Goal: Check status: Check status

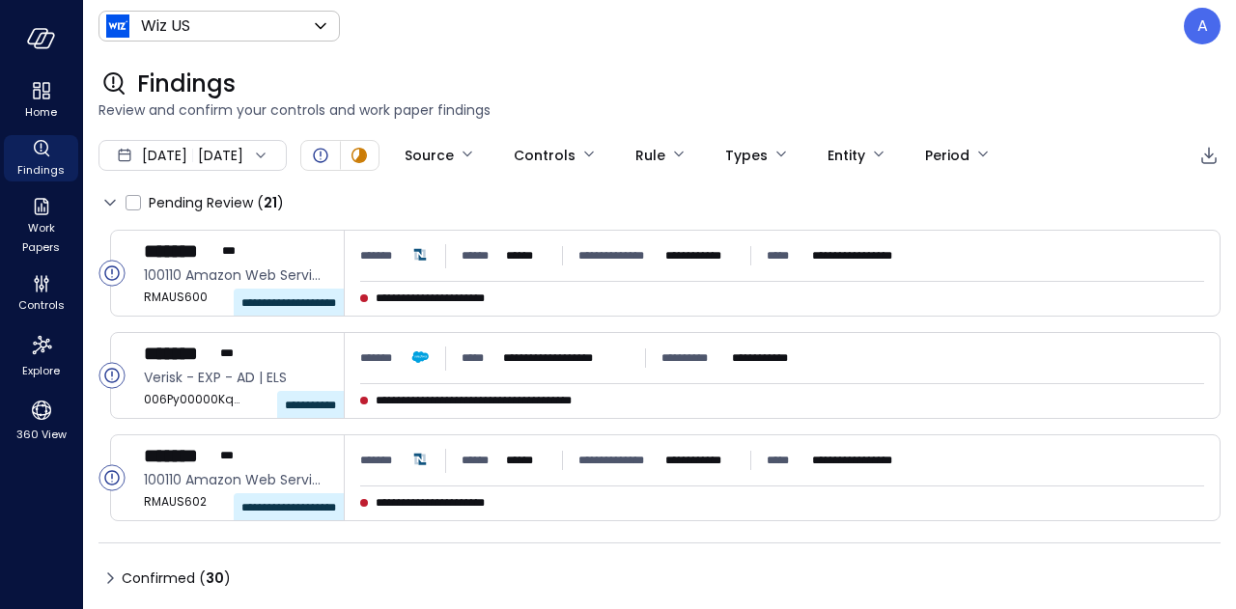
click at [270, 159] on icon at bounding box center [260, 155] width 19 height 19
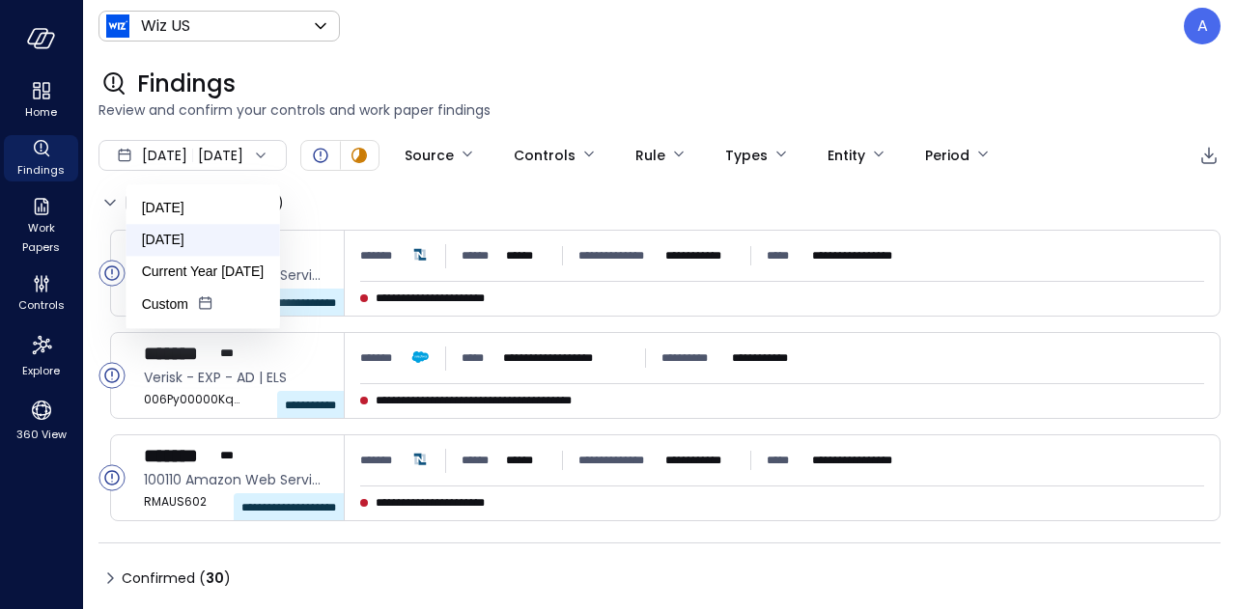
click at [222, 248] on li "[DATE]" at bounding box center [203, 240] width 154 height 32
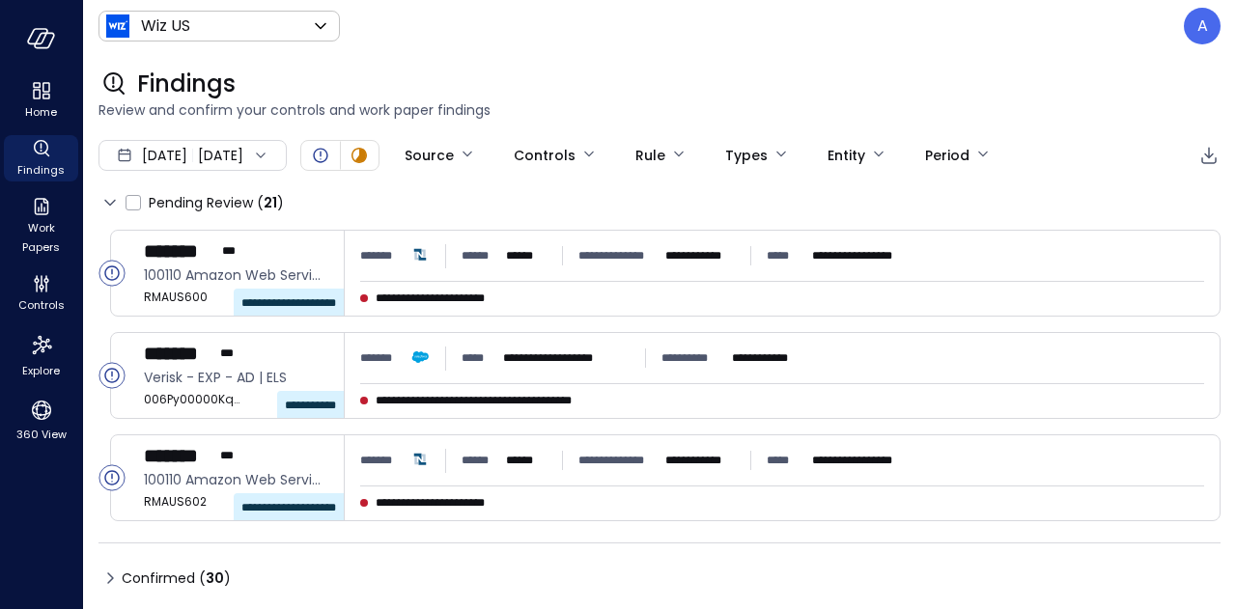
click at [162, 155] on span "[DATE]" at bounding box center [164, 155] width 45 height 21
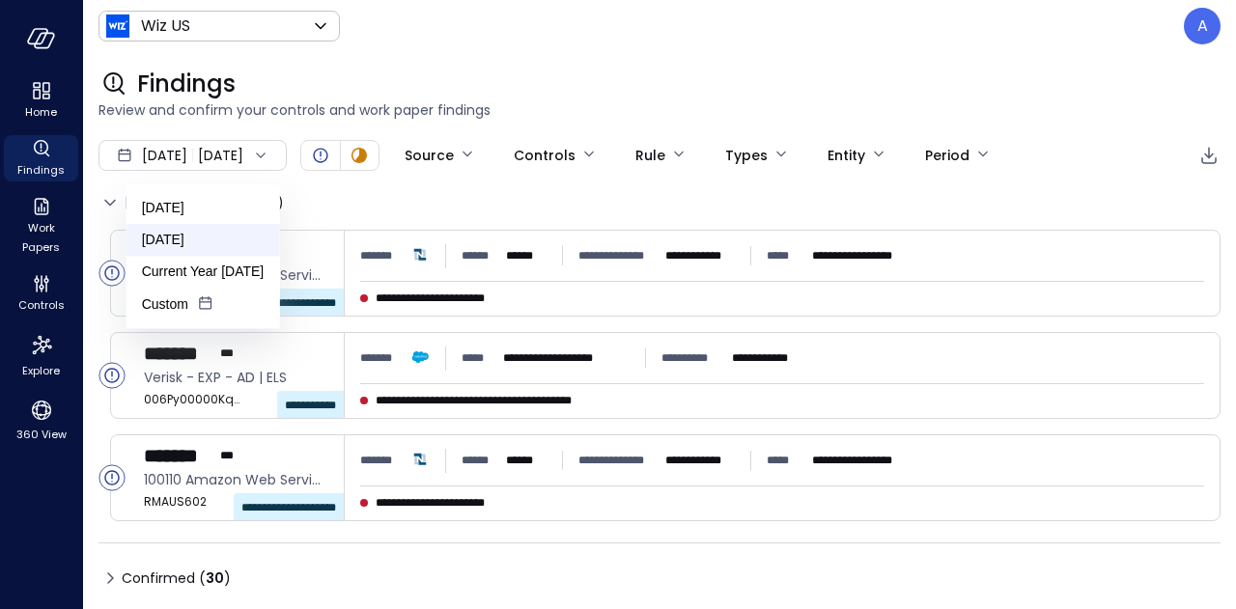
click at [155, 238] on li "[DATE]" at bounding box center [203, 240] width 154 height 32
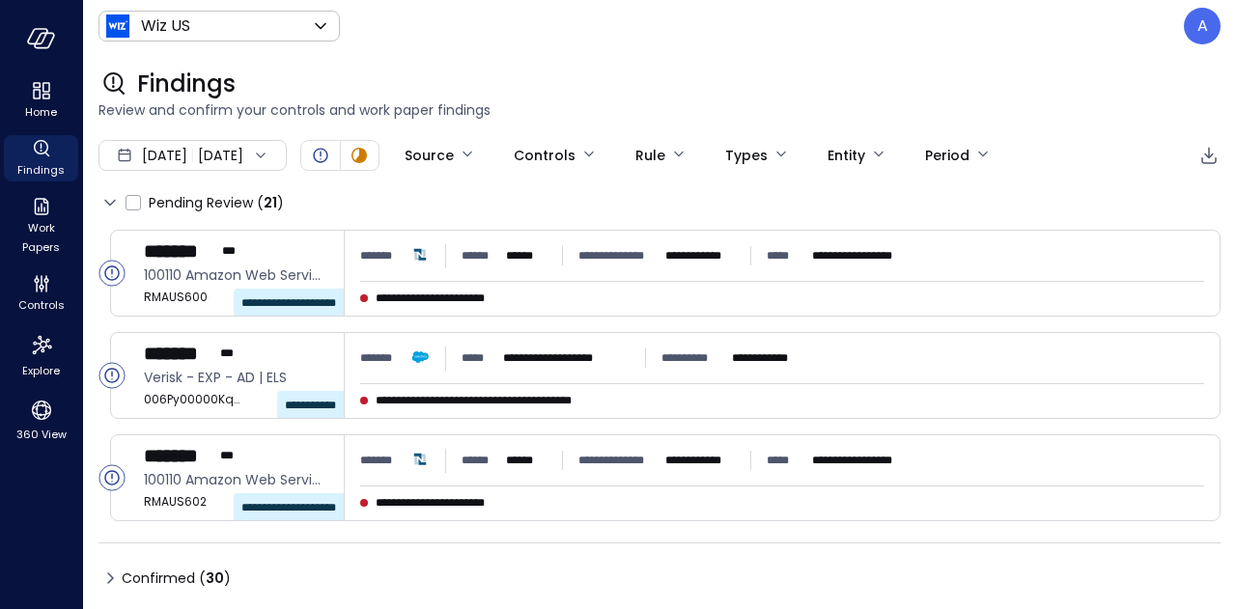
click at [139, 150] on div "[DATE] [DATE]" at bounding box center [192, 155] width 188 height 31
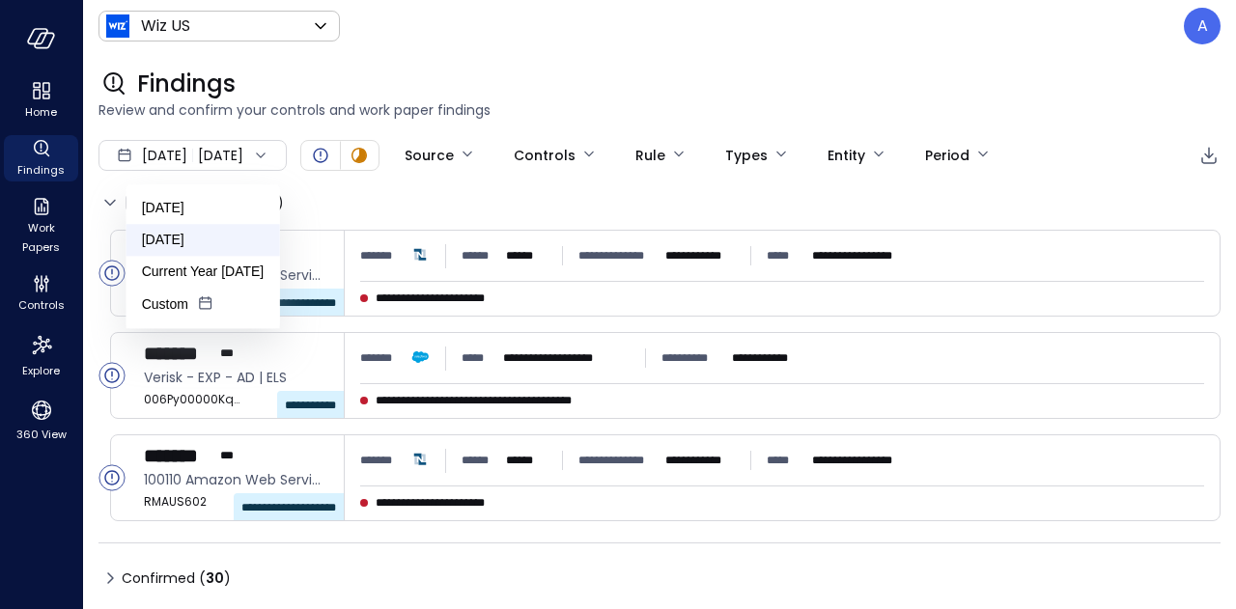
click at [147, 229] on li "[DATE]" at bounding box center [203, 240] width 154 height 32
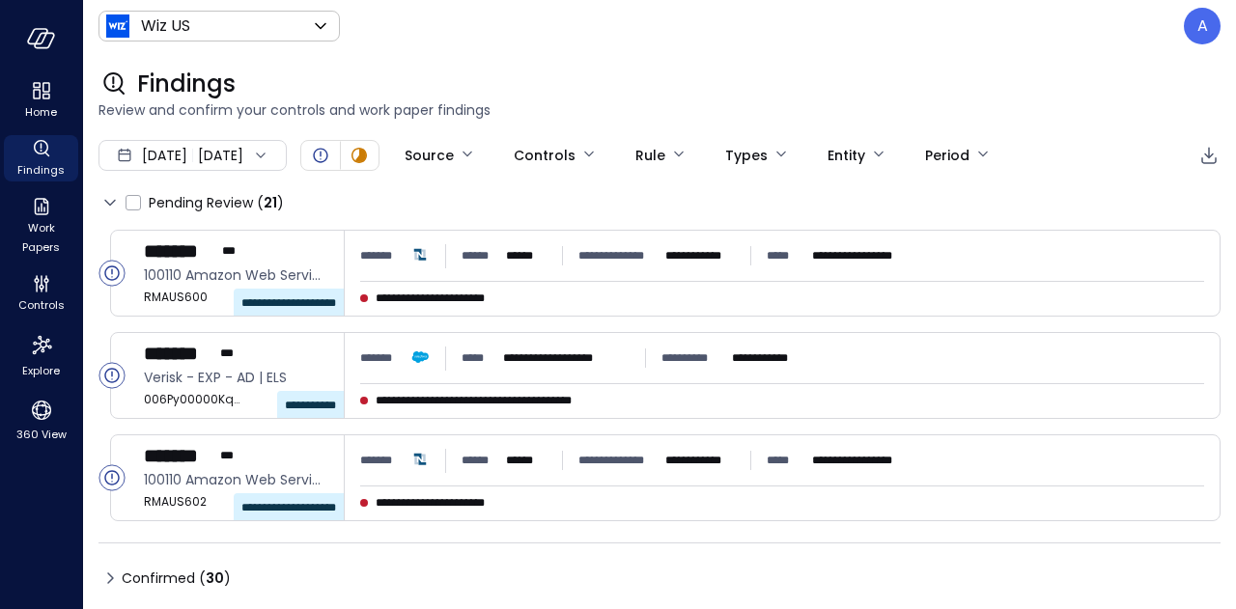
click at [270, 146] on icon at bounding box center [260, 155] width 19 height 19
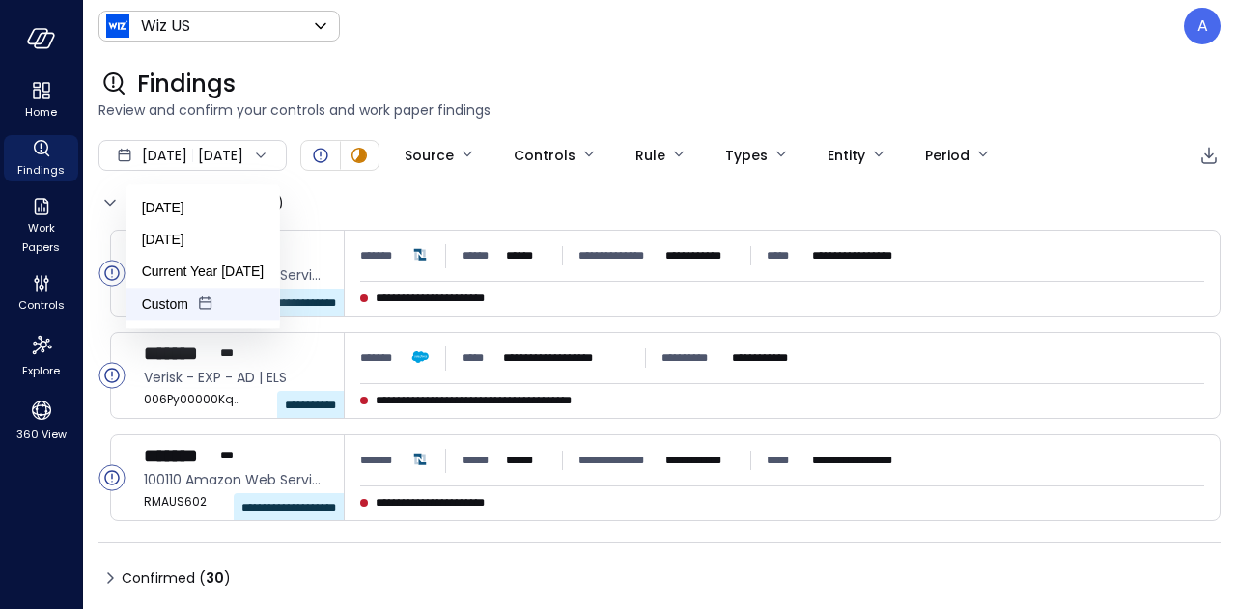
click at [196, 308] on icon at bounding box center [205, 303] width 19 height 19
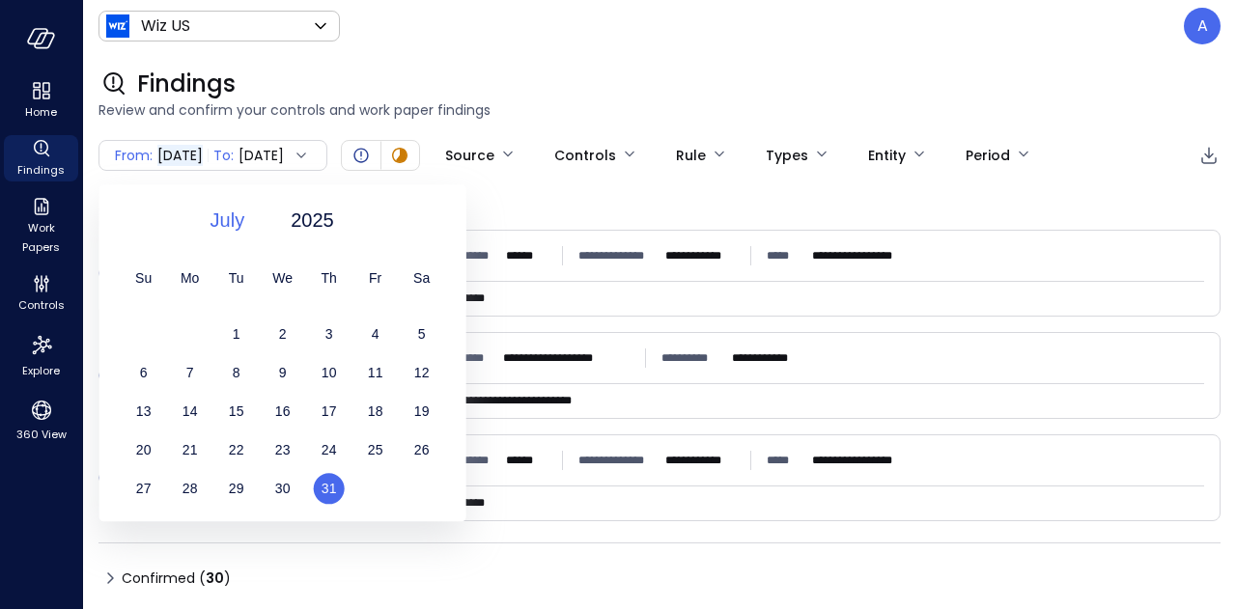
click at [231, 210] on span "July" at bounding box center [227, 220] width 35 height 29
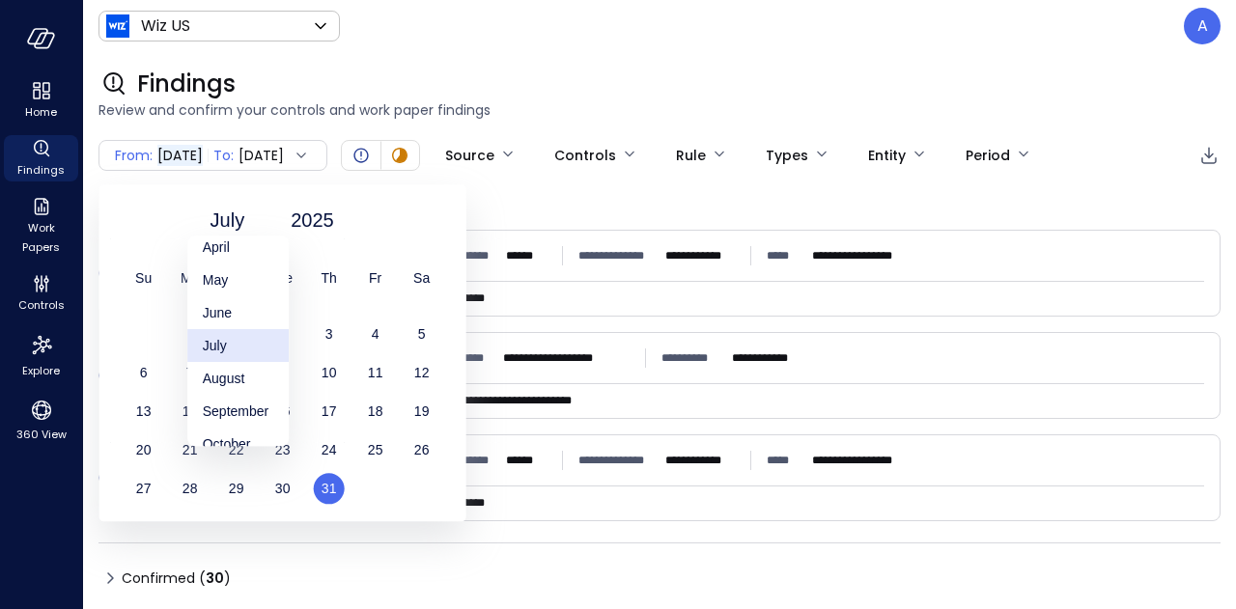
scroll to position [112, 0]
click at [226, 370] on div "August" at bounding box center [237, 377] width 101 height 33
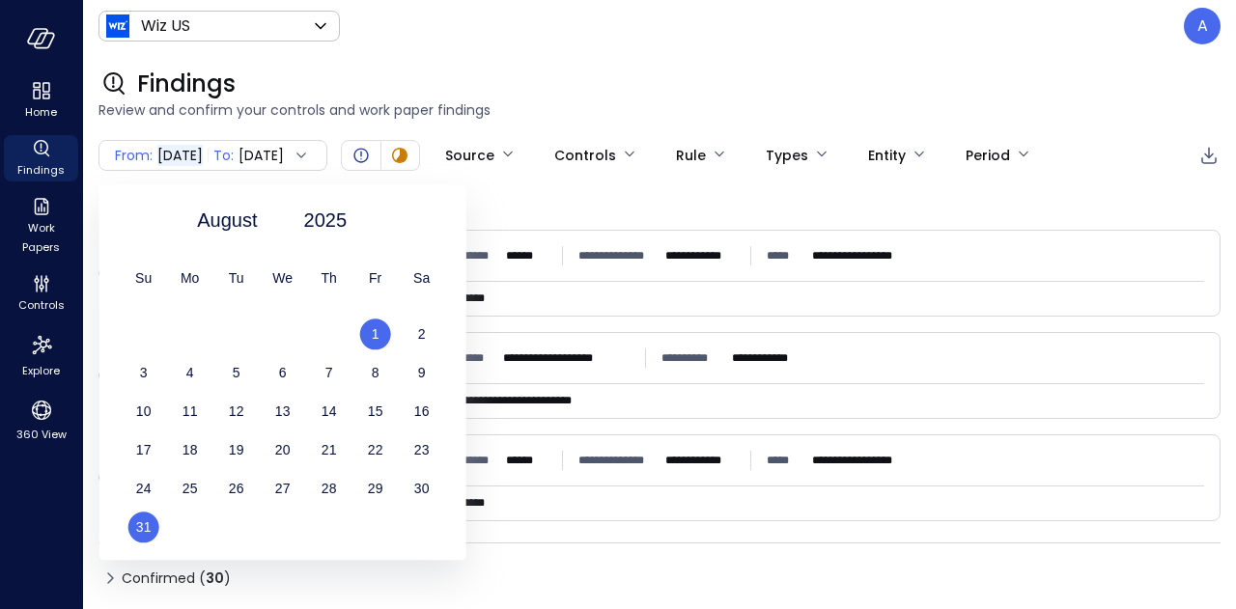
click at [376, 327] on span "1" at bounding box center [376, 333] width 8 height 15
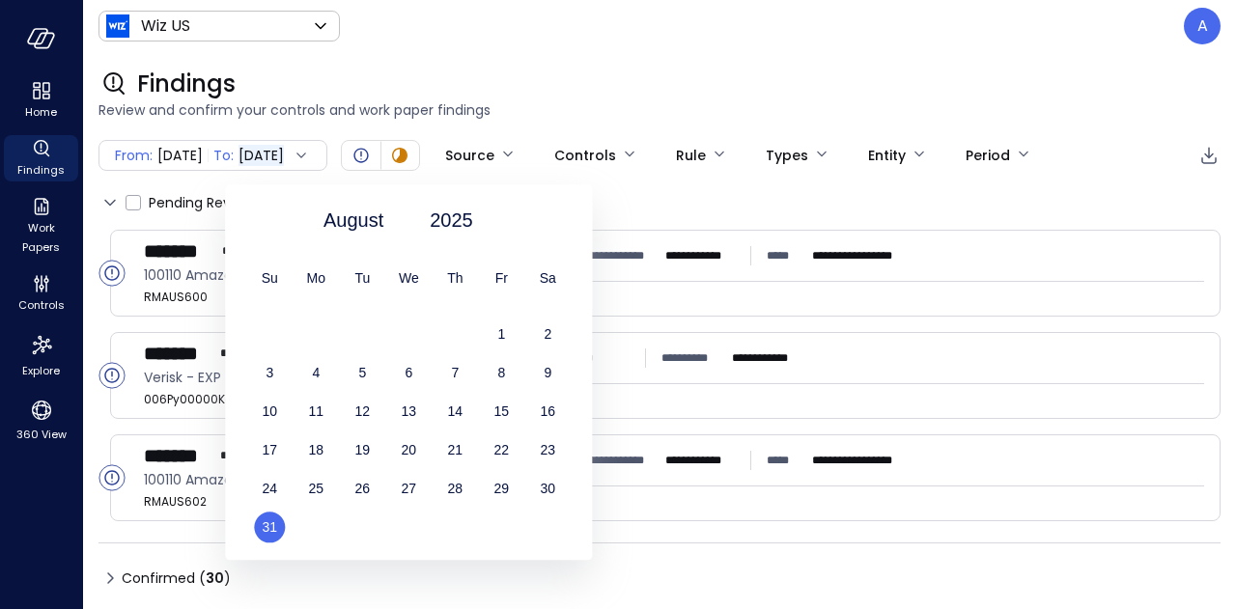
click at [272, 528] on span "31" at bounding box center [270, 526] width 15 height 15
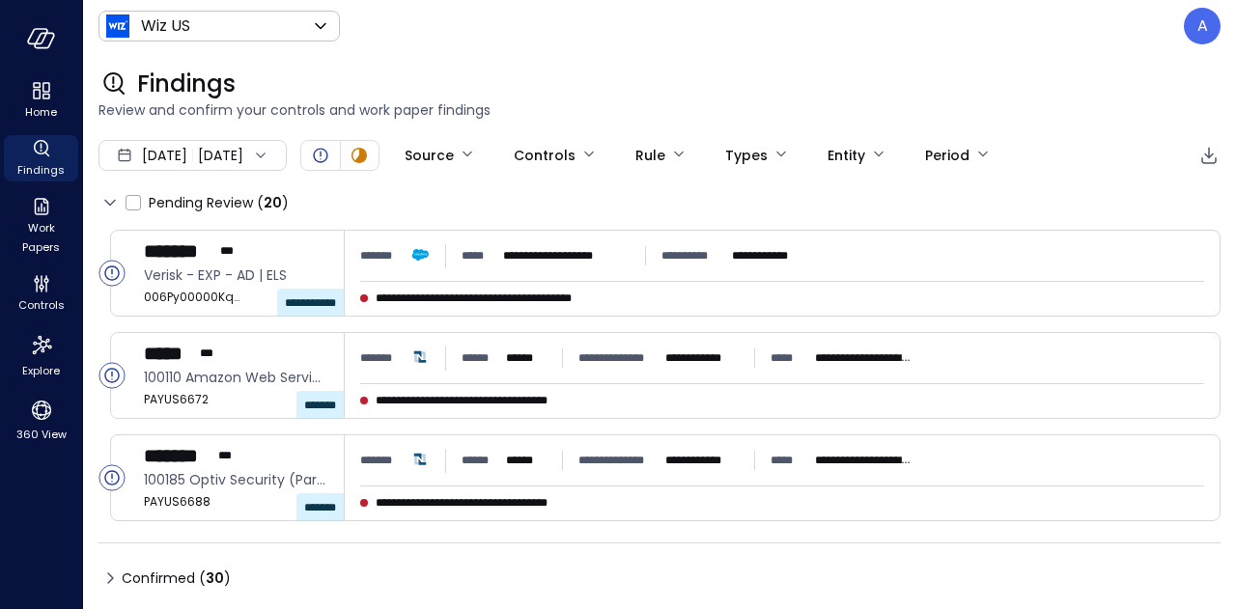
click at [116, 578] on icon at bounding box center [109, 578] width 23 height 23
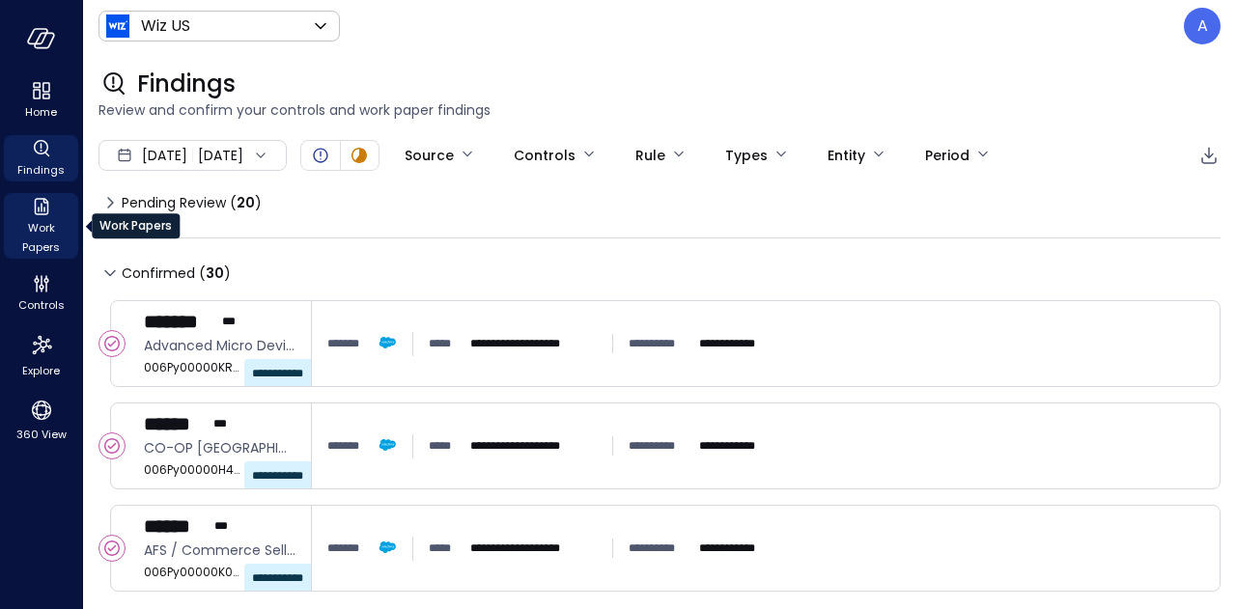
click at [29, 242] on span "Work Papers" at bounding box center [41, 237] width 59 height 39
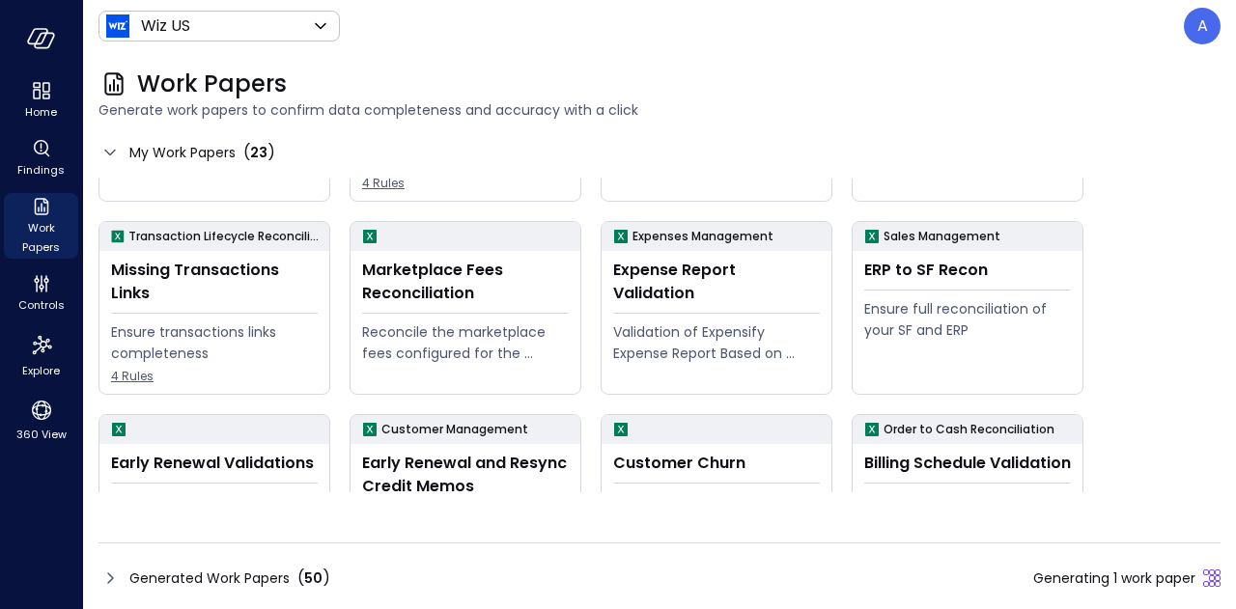
scroll to position [362, 0]
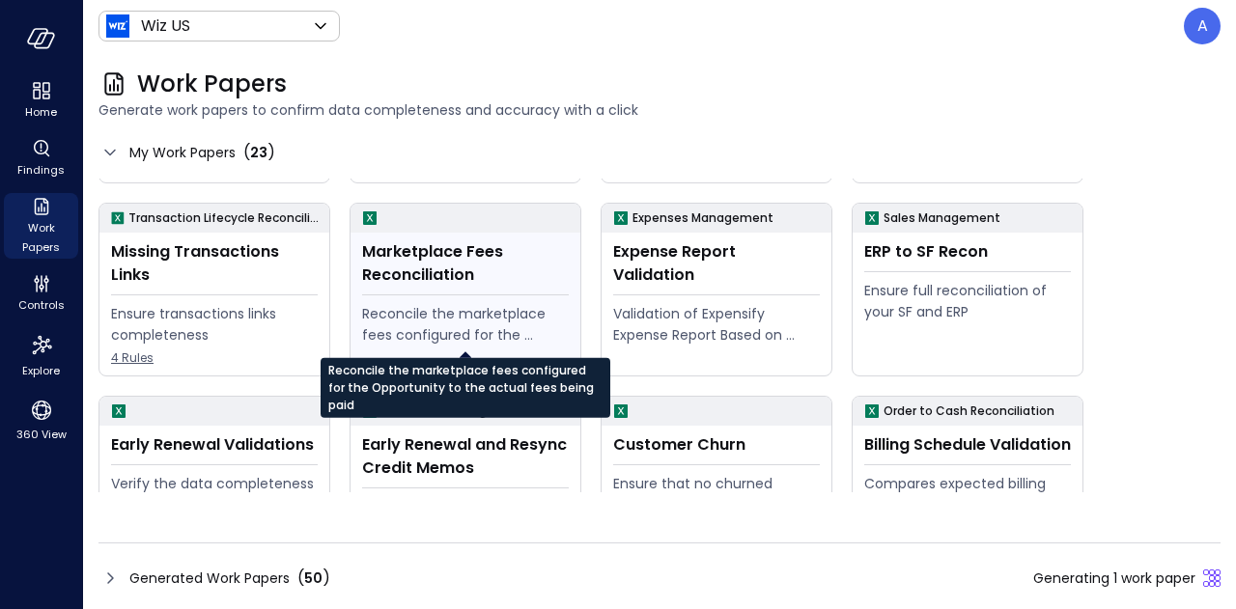
click at [450, 339] on div "Reconcile the marketplace fees configured for the Opportunity to the actual fee…" at bounding box center [465, 324] width 207 height 42
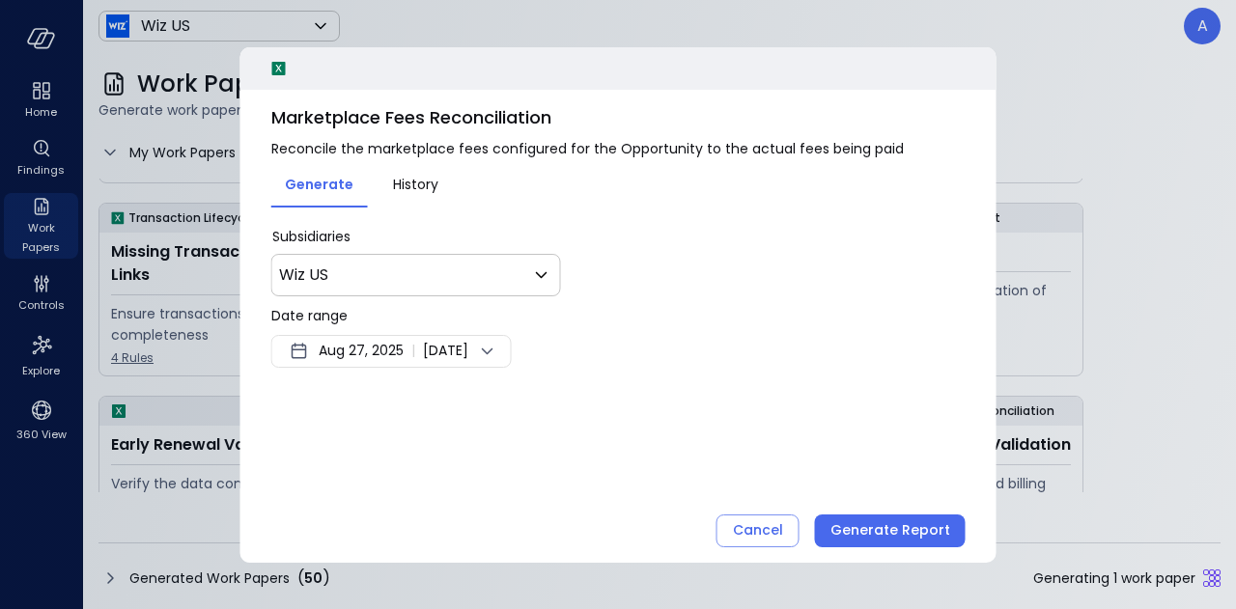
click at [386, 354] on span "Aug 27, 2025" at bounding box center [361, 351] width 85 height 23
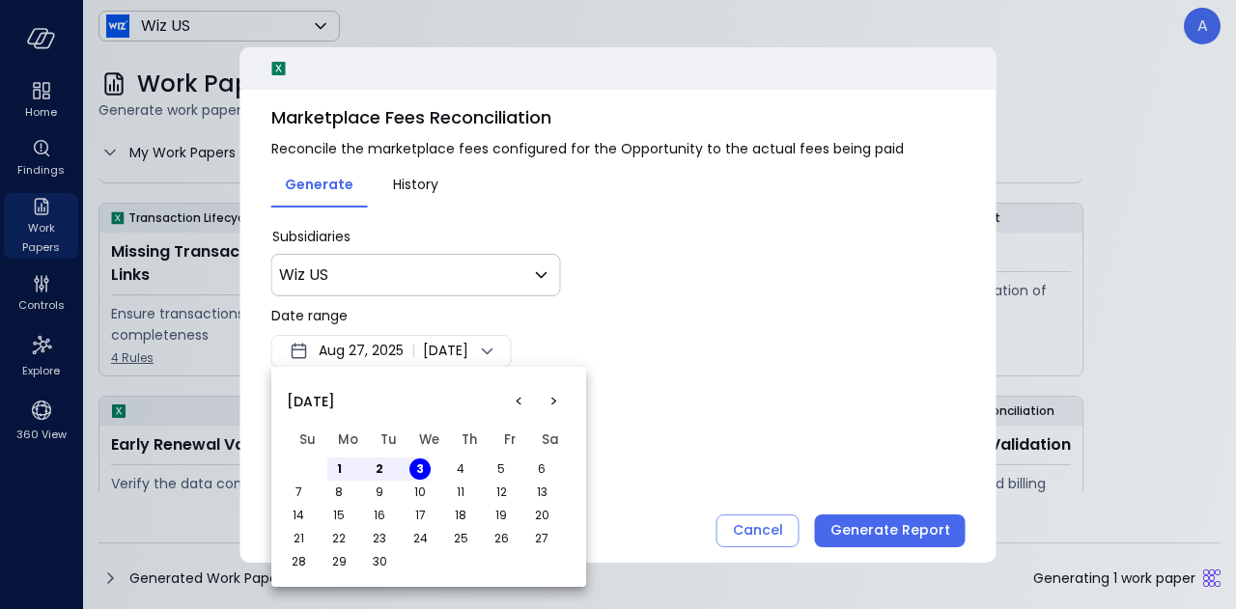
click at [519, 393] on button "<" at bounding box center [518, 401] width 35 height 35
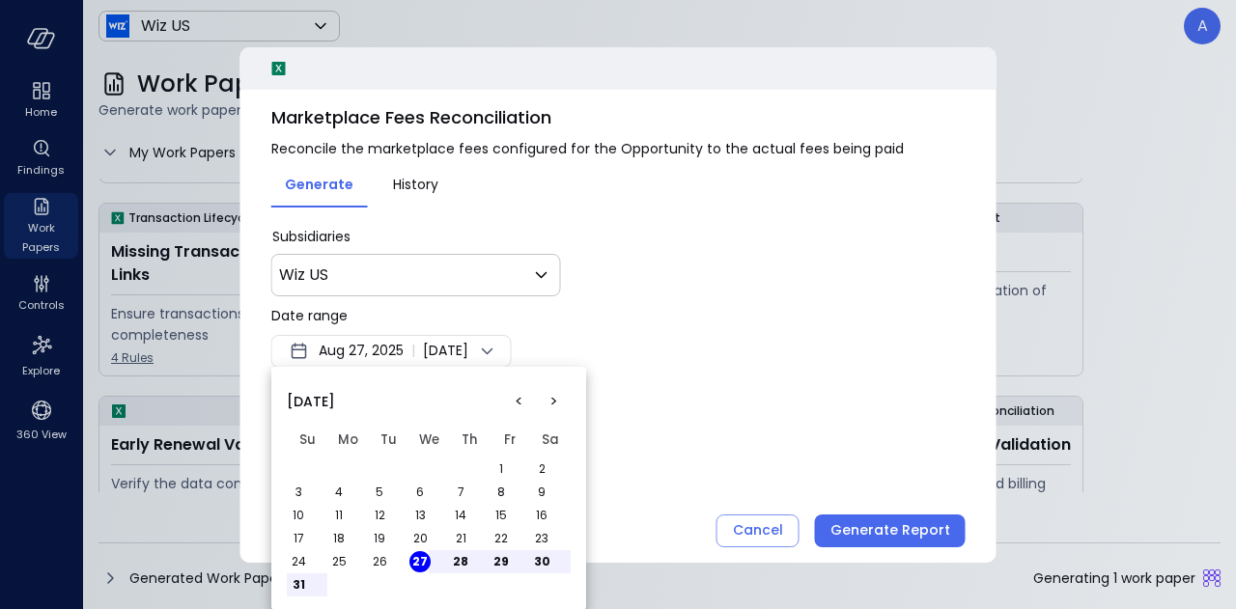
click at [498, 468] on button "1" at bounding box center [500, 469] width 21 height 21
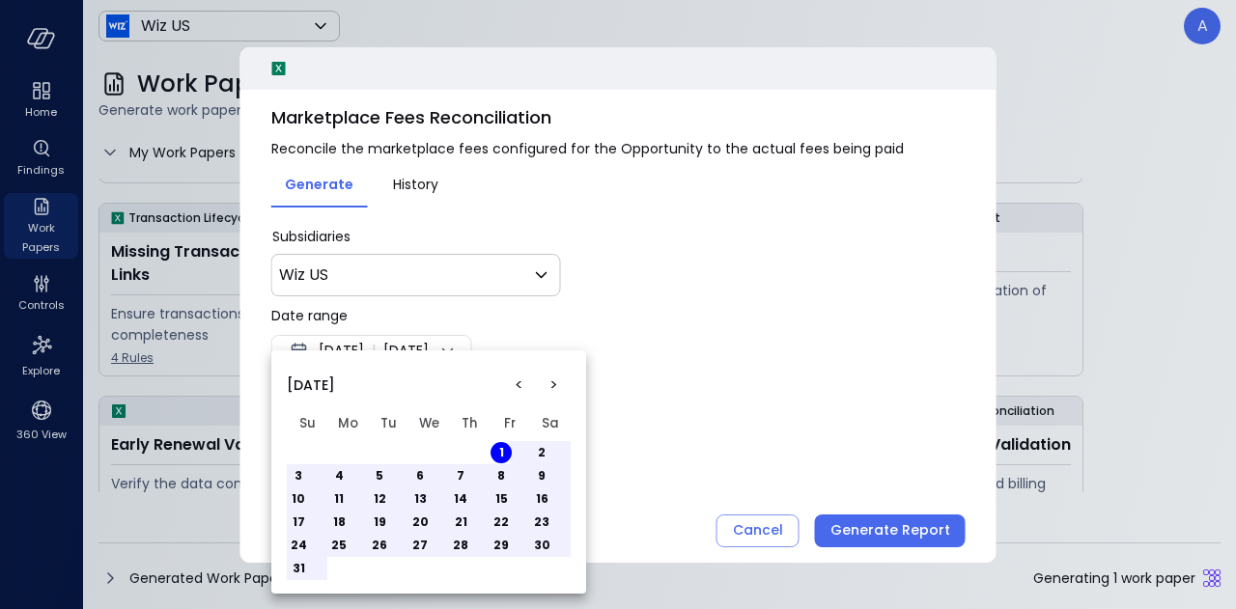
click at [309, 570] on td "31" at bounding box center [307, 568] width 41 height 23
click at [297, 567] on button "31" at bounding box center [298, 568] width 21 height 21
click at [501, 457] on button "1" at bounding box center [500, 452] width 21 height 21
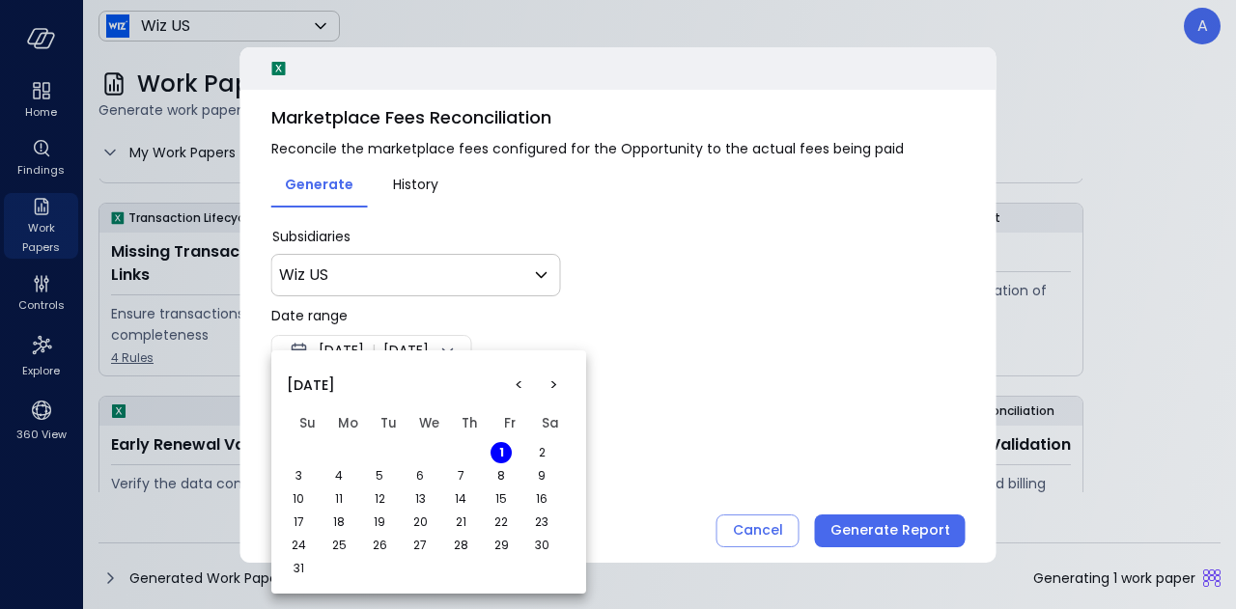
click at [501, 457] on button "1" at bounding box center [500, 452] width 21 height 21
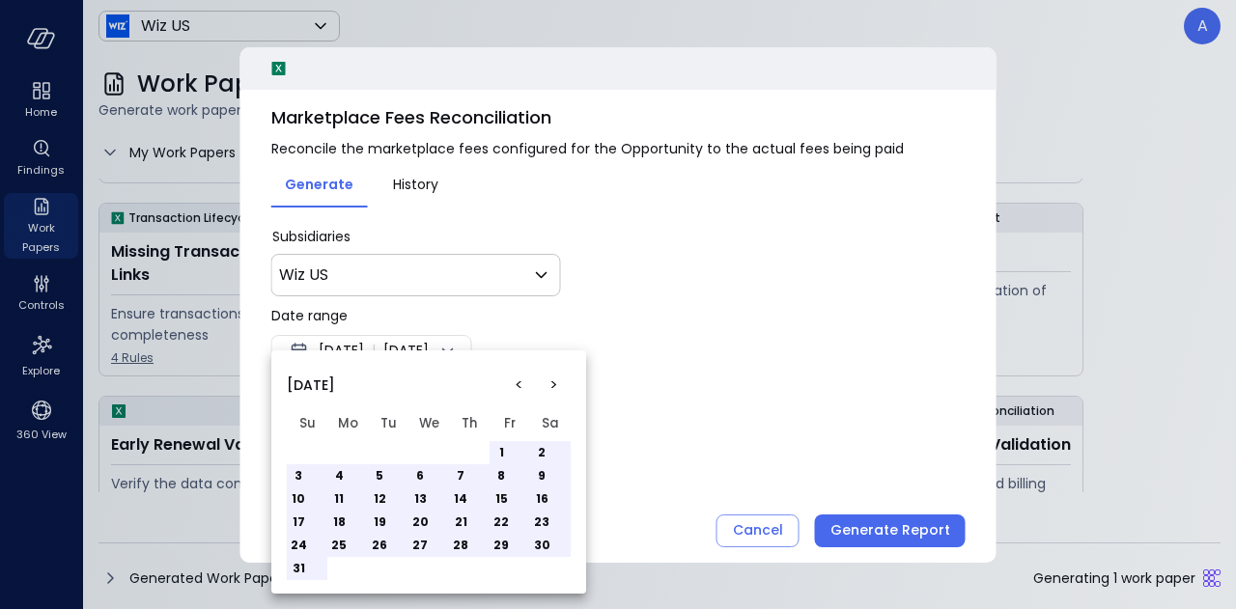
click at [492, 453] on button "1" at bounding box center [500, 452] width 21 height 21
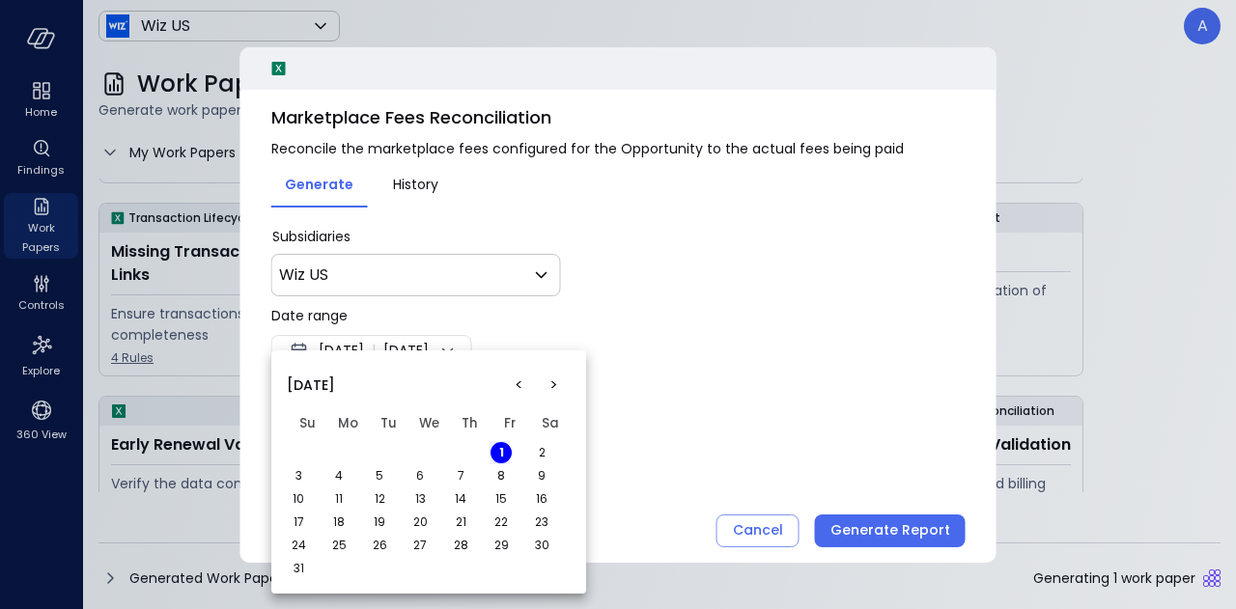
click at [301, 571] on button "31" at bounding box center [298, 568] width 21 height 21
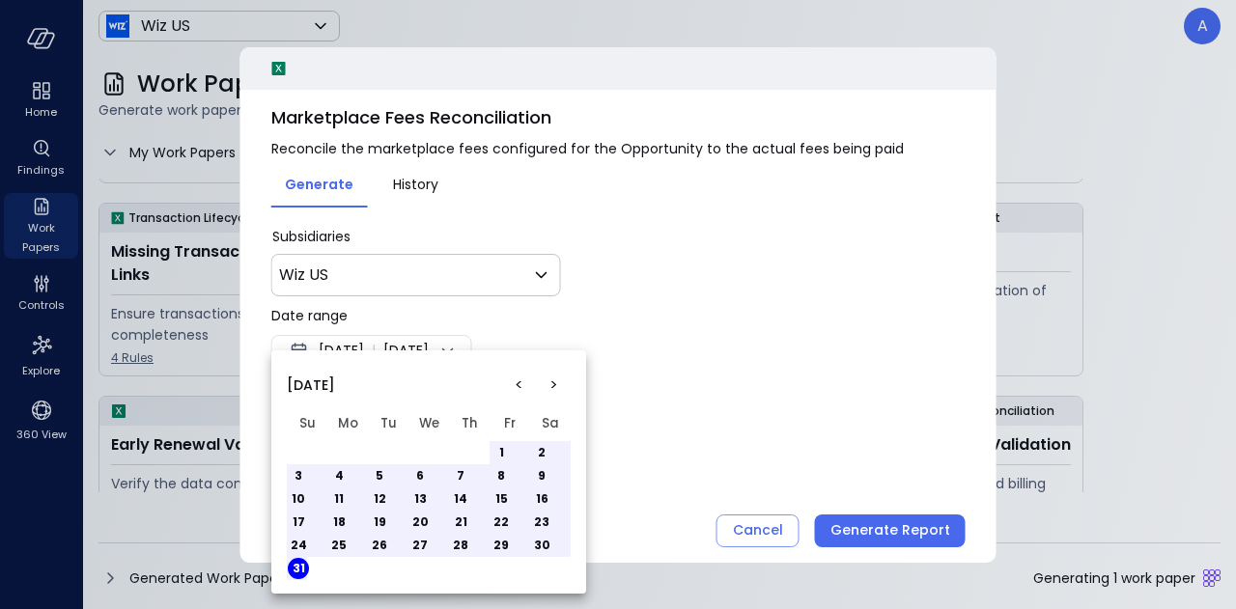
click at [292, 573] on button "31" at bounding box center [298, 568] width 21 height 21
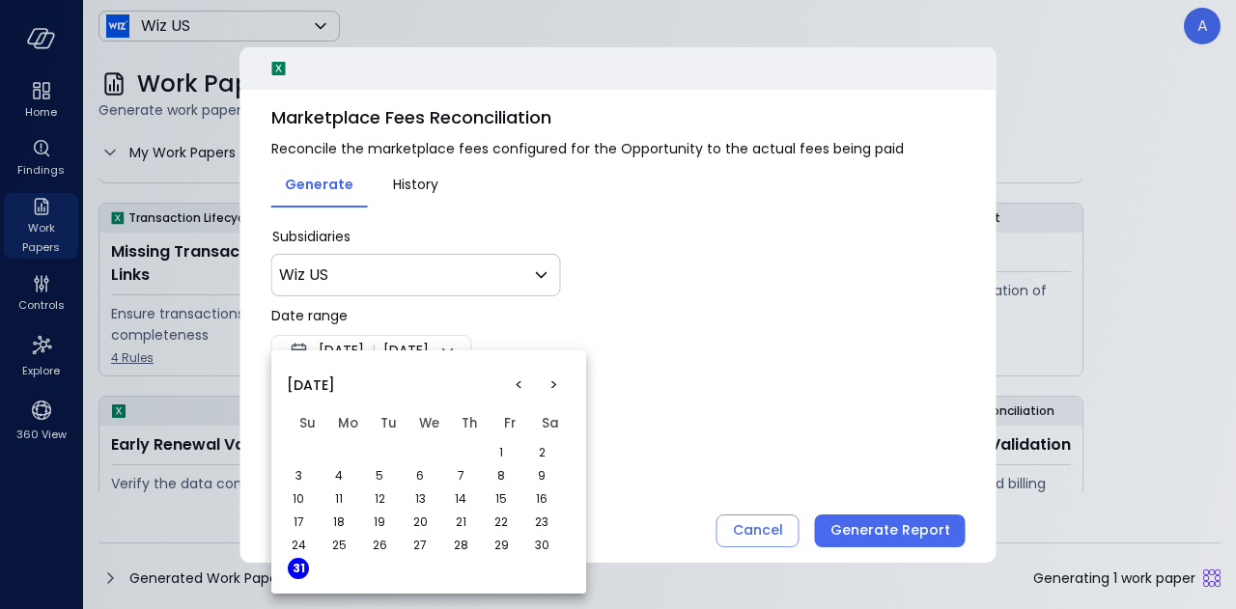
click at [677, 416] on div at bounding box center [618, 304] width 1236 height 609
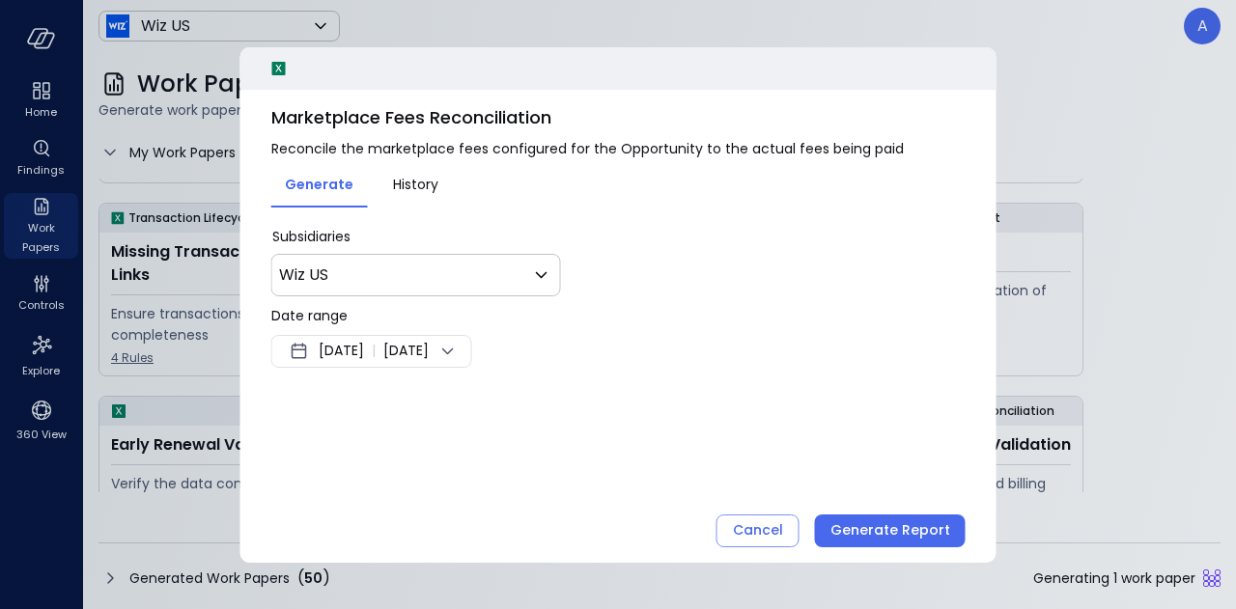
click at [364, 357] on span "[DATE]" at bounding box center [341, 351] width 45 height 23
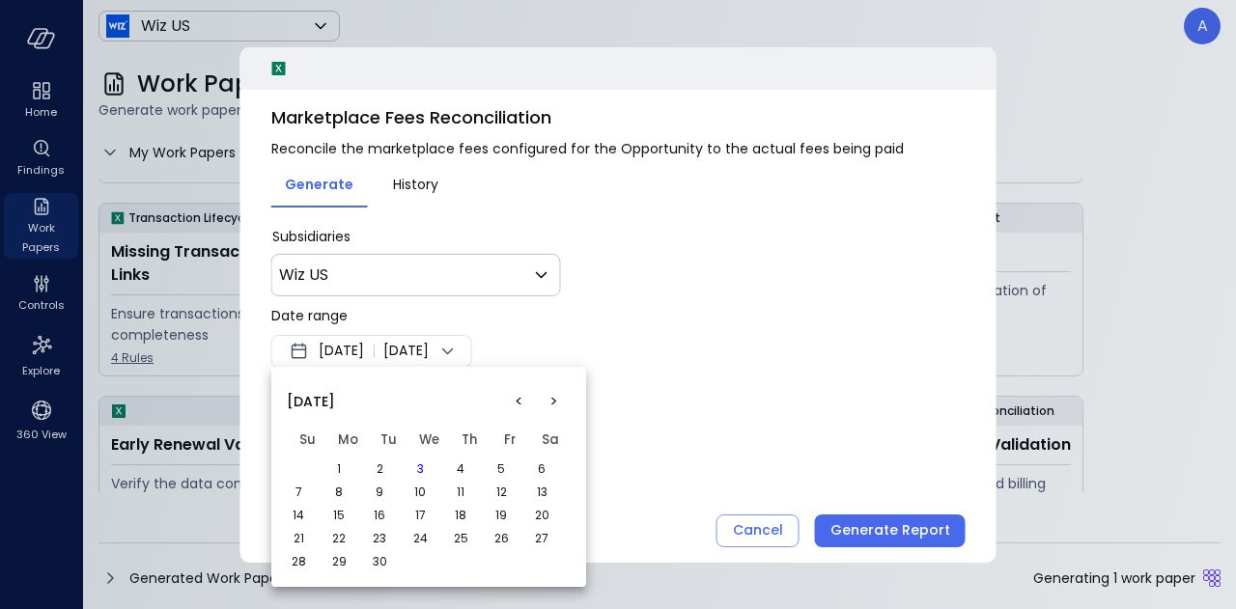
click at [522, 398] on button "<" at bounding box center [518, 401] width 35 height 35
click at [500, 465] on button "1" at bounding box center [500, 469] width 21 height 21
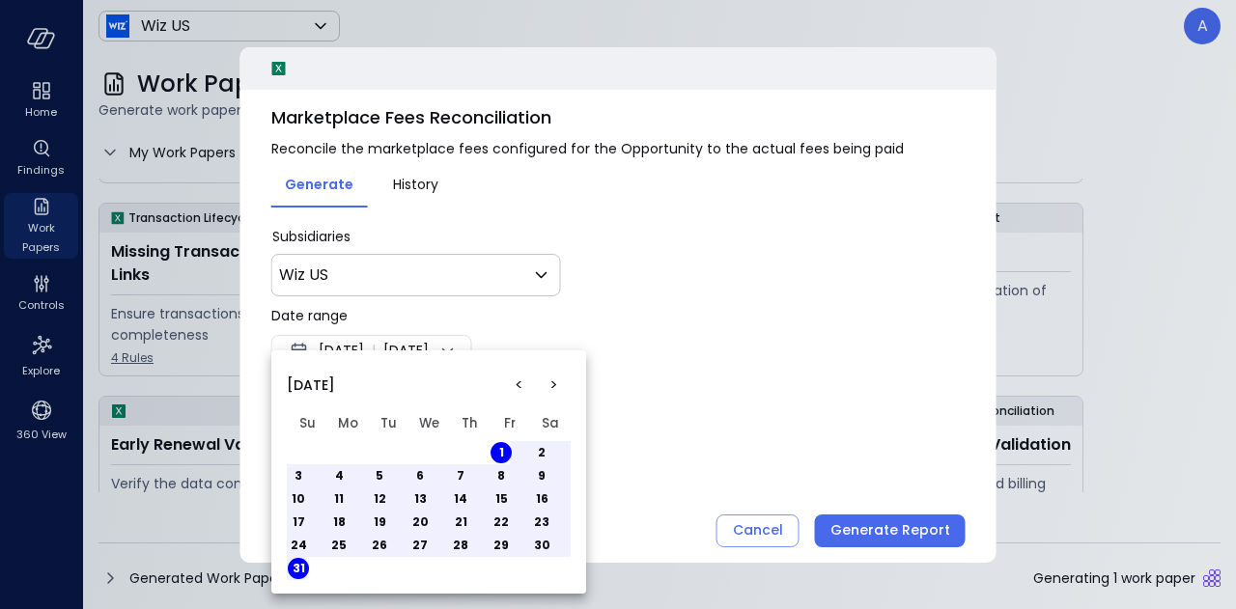
click at [685, 387] on div at bounding box center [618, 304] width 1236 height 609
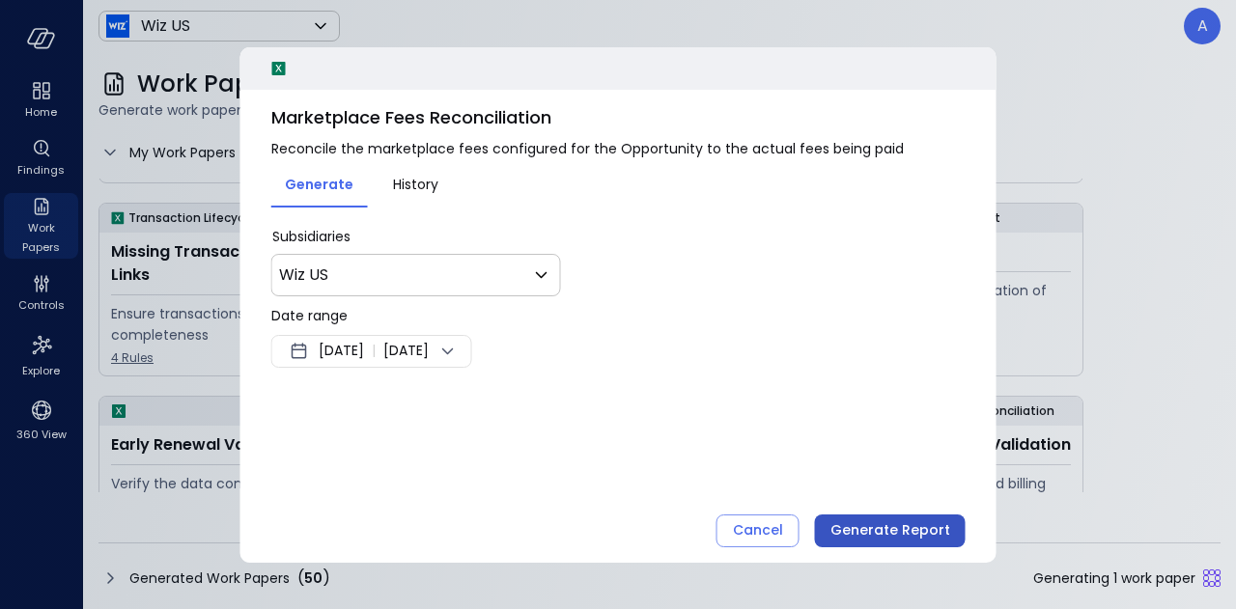
click at [883, 538] on div "Generate Report" at bounding box center [890, 530] width 120 height 24
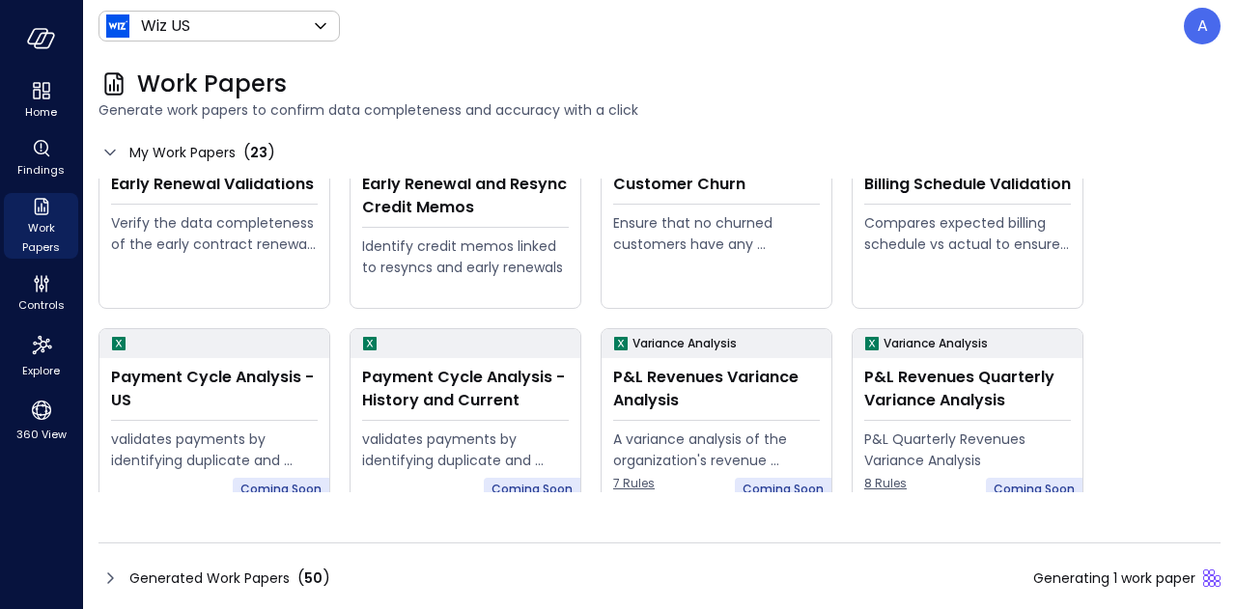
scroll to position [638, 0]
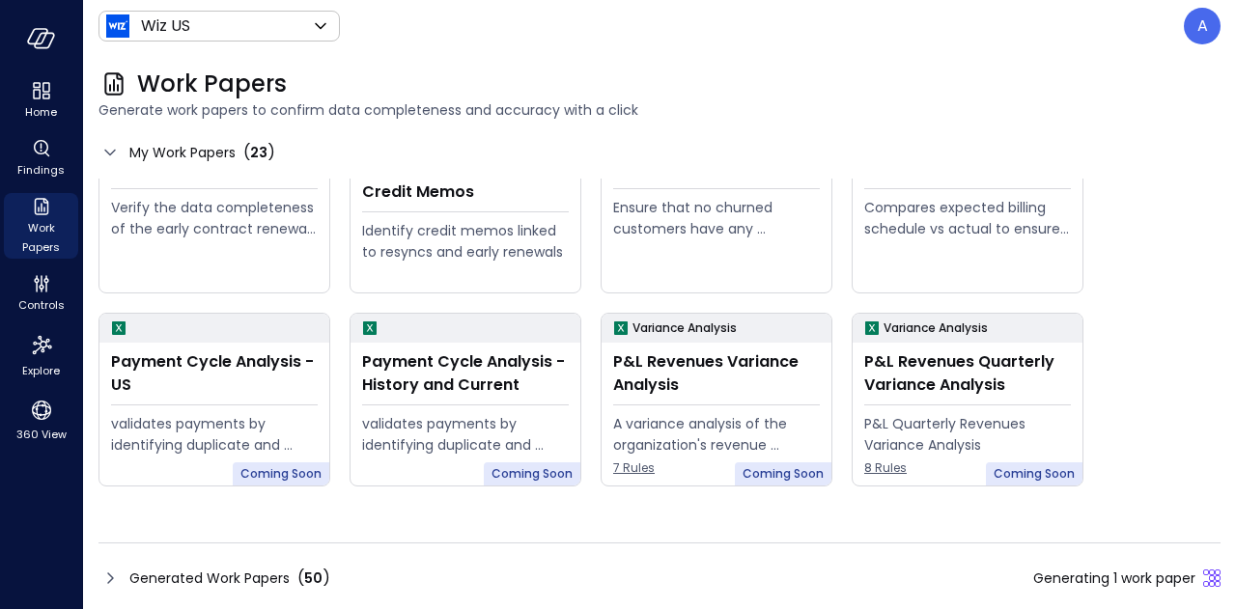
drag, startPoint x: 1235, startPoint y: 382, endPoint x: 106, endPoint y: 577, distance: 1145.4
click at [106, 577] on icon at bounding box center [109, 578] width 23 height 23
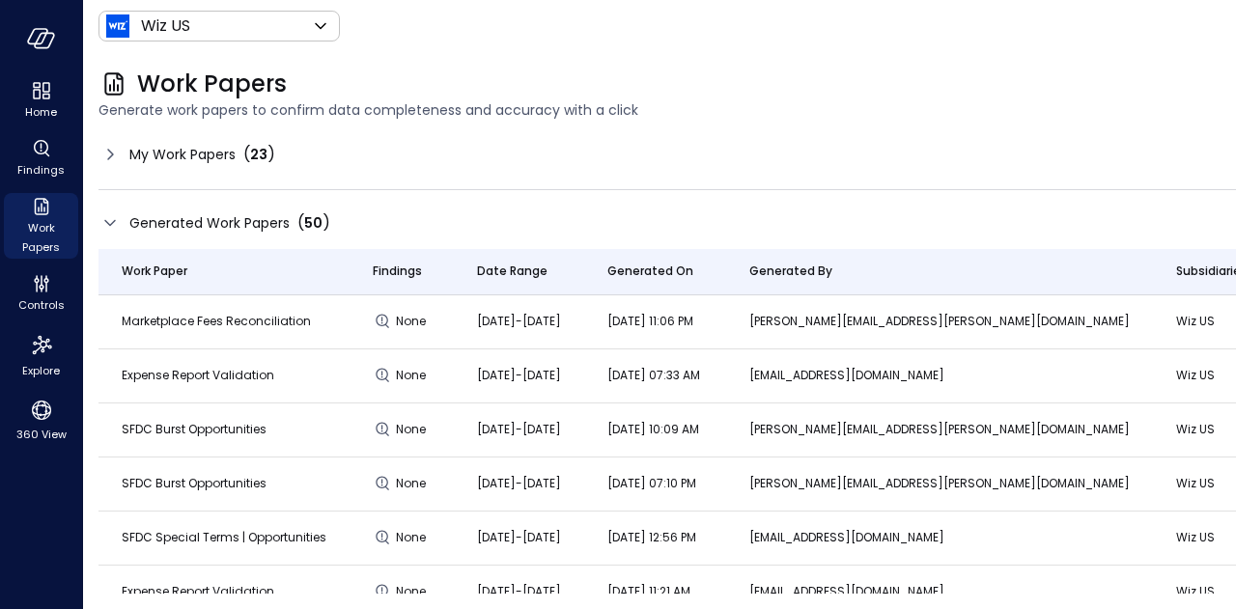
click at [215, 331] on td "Marketplace Fees Reconciliation" at bounding box center [223, 322] width 251 height 54
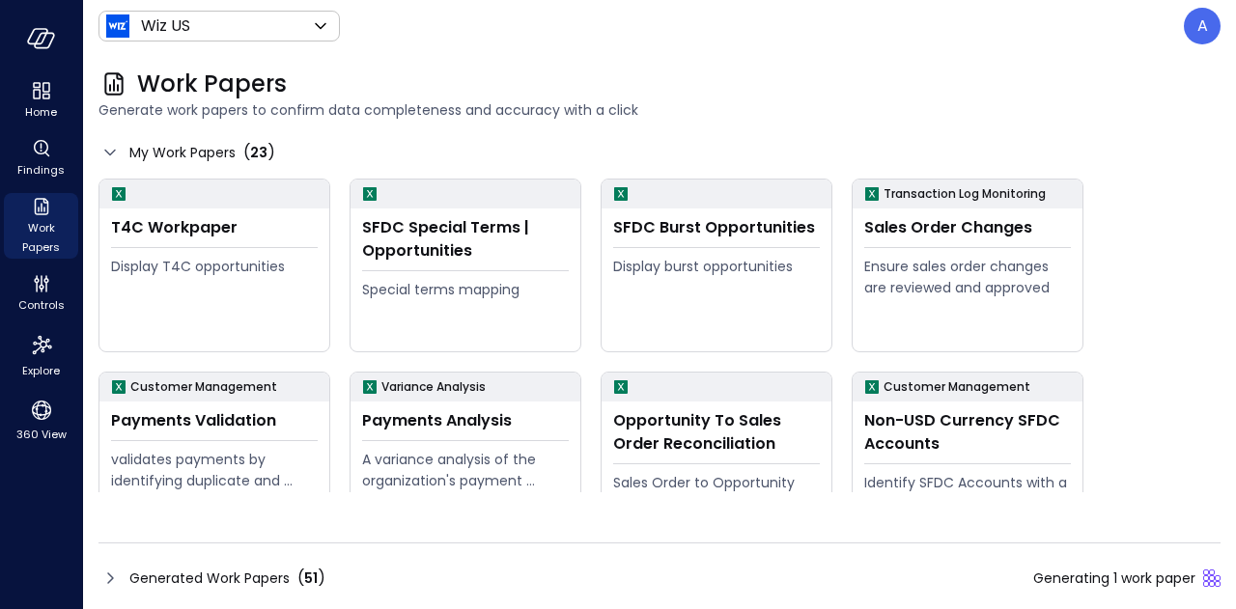
click at [251, 573] on span "Generated Work Papers" at bounding box center [209, 578] width 160 height 21
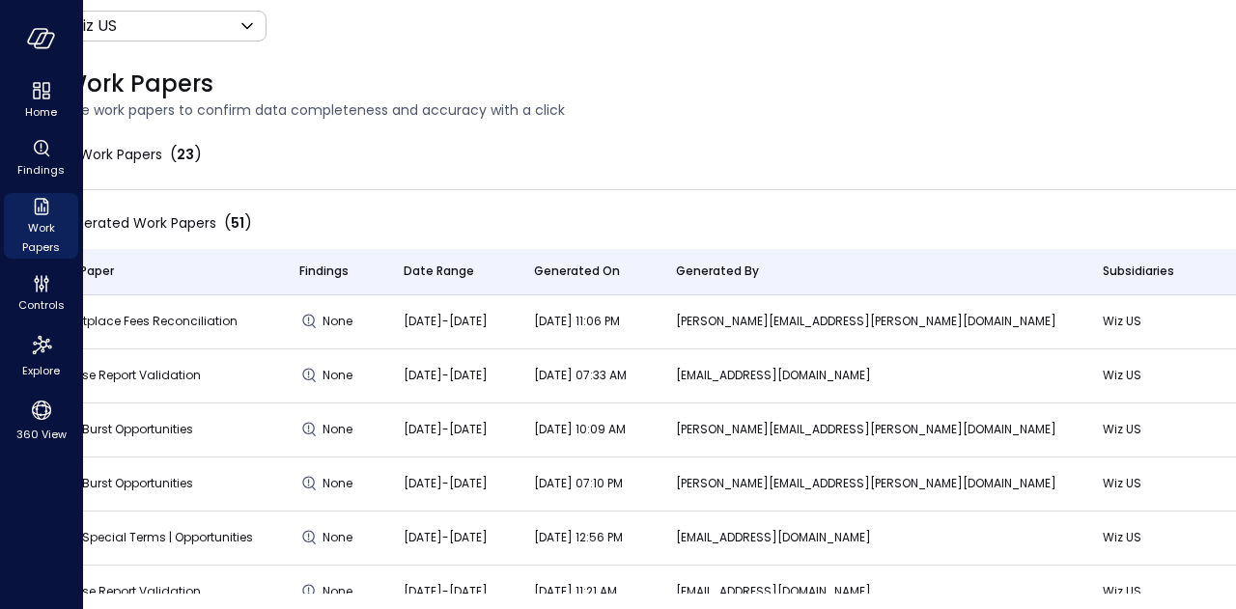
scroll to position [0, 79]
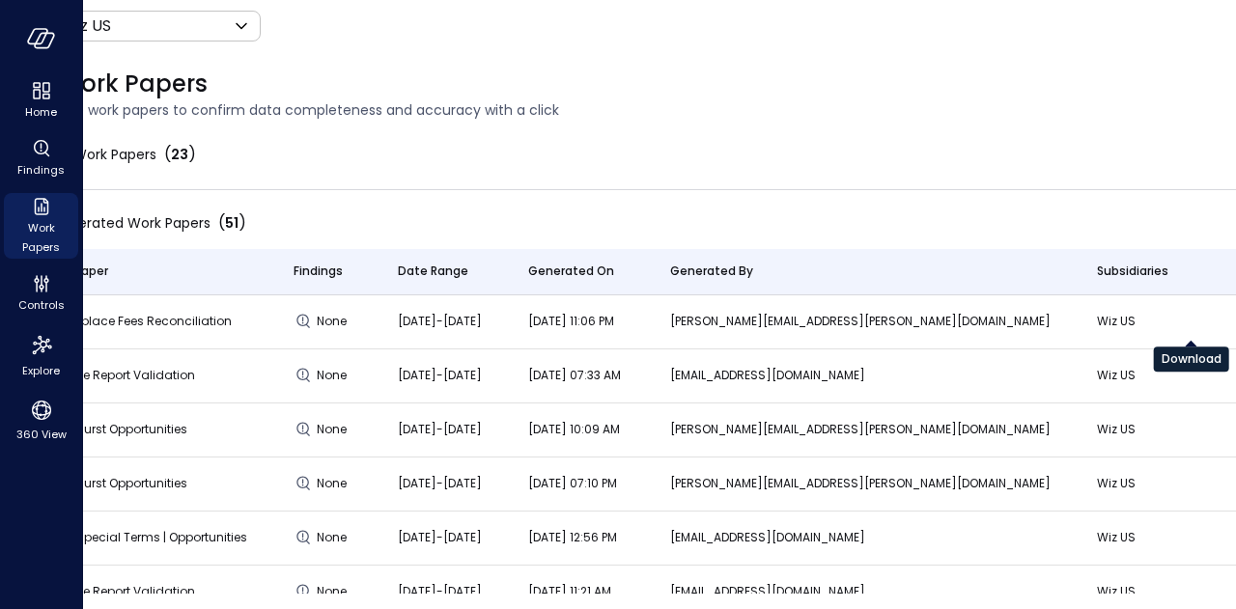
click at [44, 306] on span "Controls" at bounding box center [41, 304] width 46 height 19
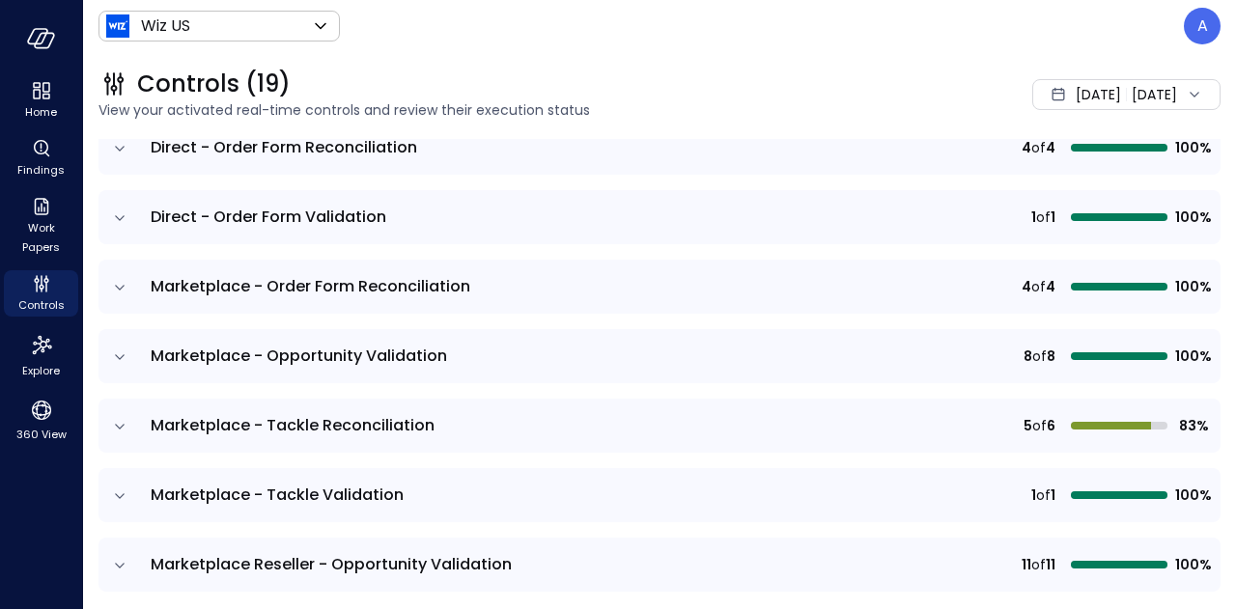
scroll to position [427, 0]
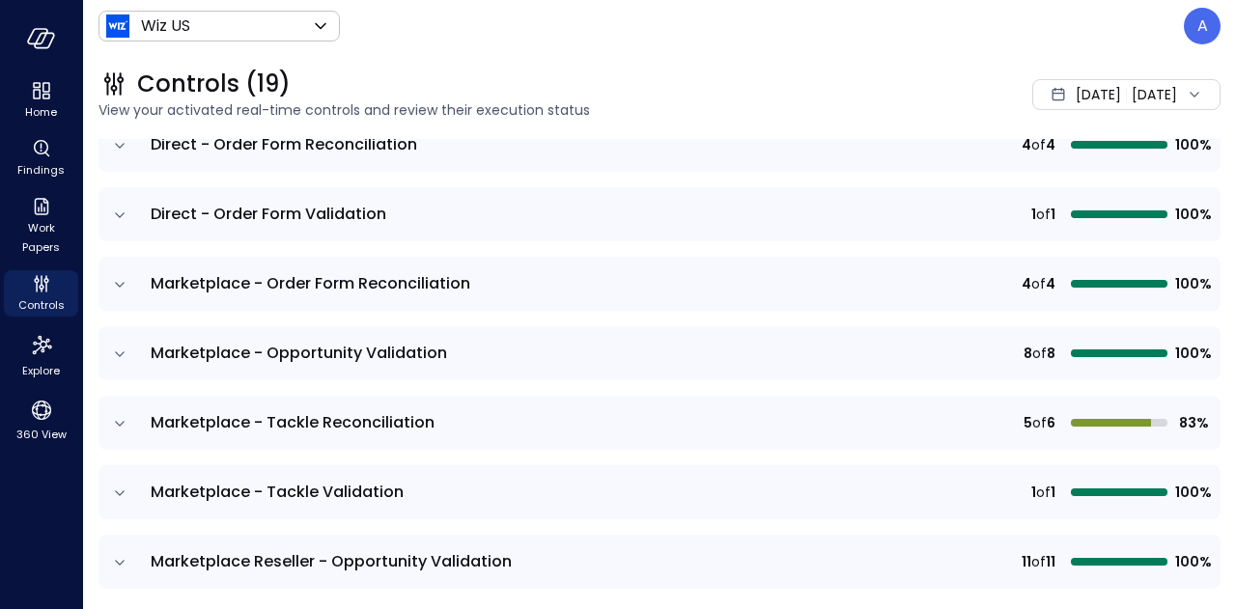
click at [126, 287] on icon "expand row" at bounding box center [119, 284] width 19 height 19
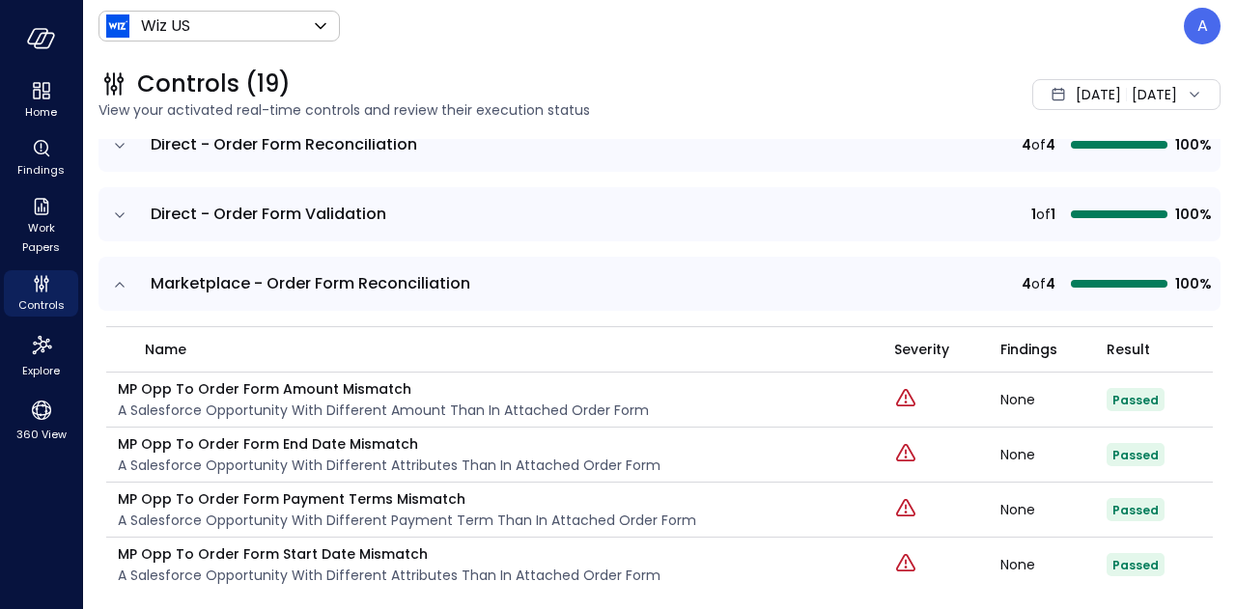
drag, startPoint x: 1223, startPoint y: 304, endPoint x: 1234, endPoint y: 331, distance: 29.0
click at [1234, 331] on div "Controls (19) View your activated real-time controls and review their execution…" at bounding box center [659, 330] width 1153 height 557
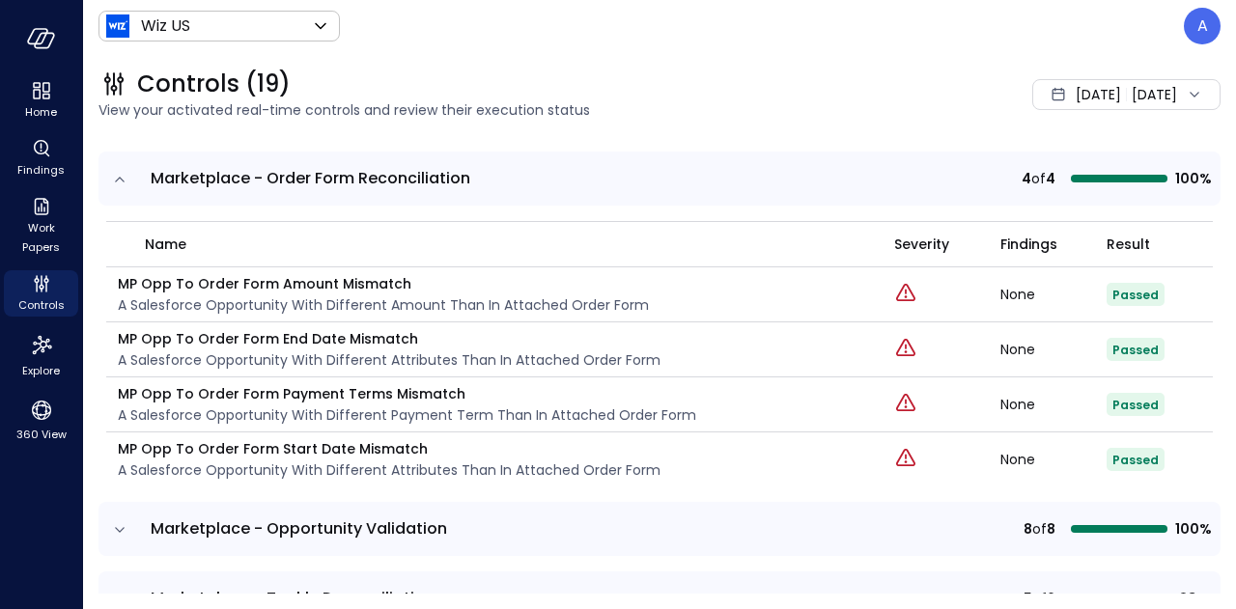
scroll to position [529, 0]
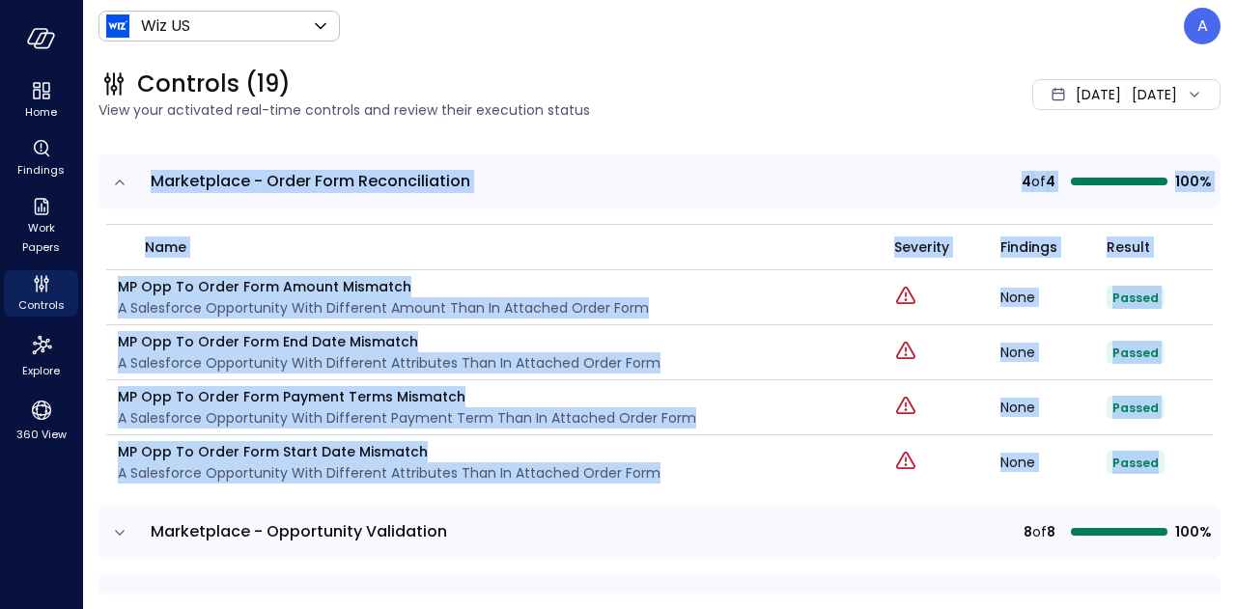
drag, startPoint x: 152, startPoint y: 179, endPoint x: 1189, endPoint y: 483, distance: 1081.5
click at [1189, 483] on tbody "Billing Schedule Validation 6 of 6 100% CRM to ERP Reconciliation 3 of 5 60% Di…" at bounding box center [659, 608] width 1122 height 1602
copy tbody "Marketplace - Order Form Reconciliation 4 of 4 100% name Severity Findings Resu…"
click at [492, 258] on th "name" at bounding box center [500, 247] width 788 height 46
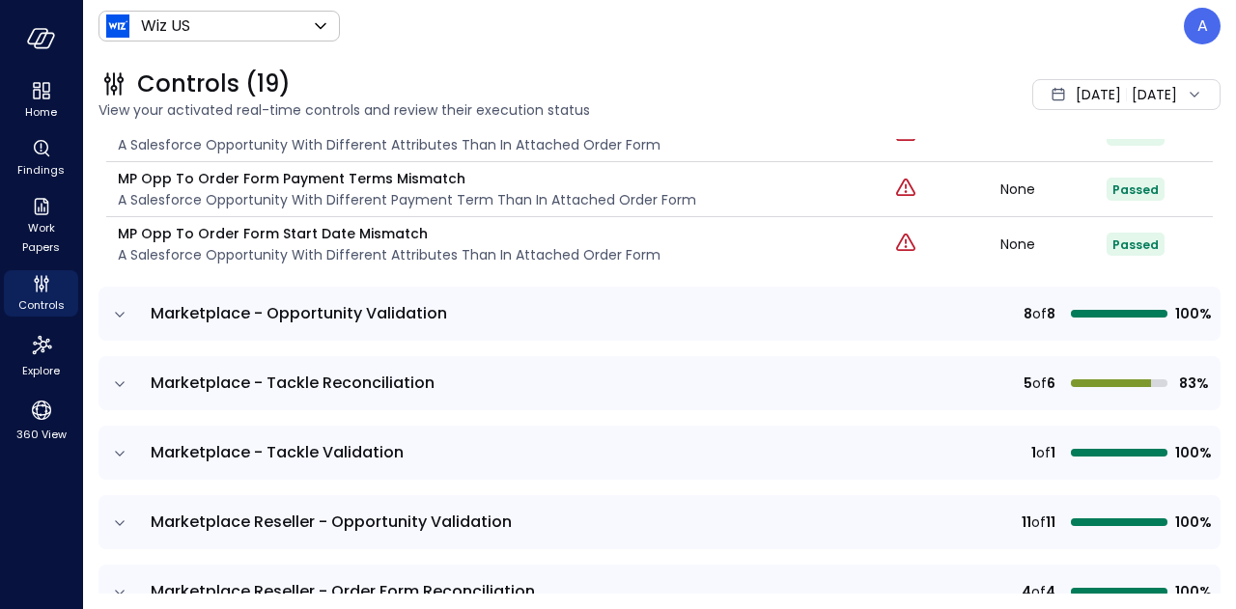
scroll to position [753, 0]
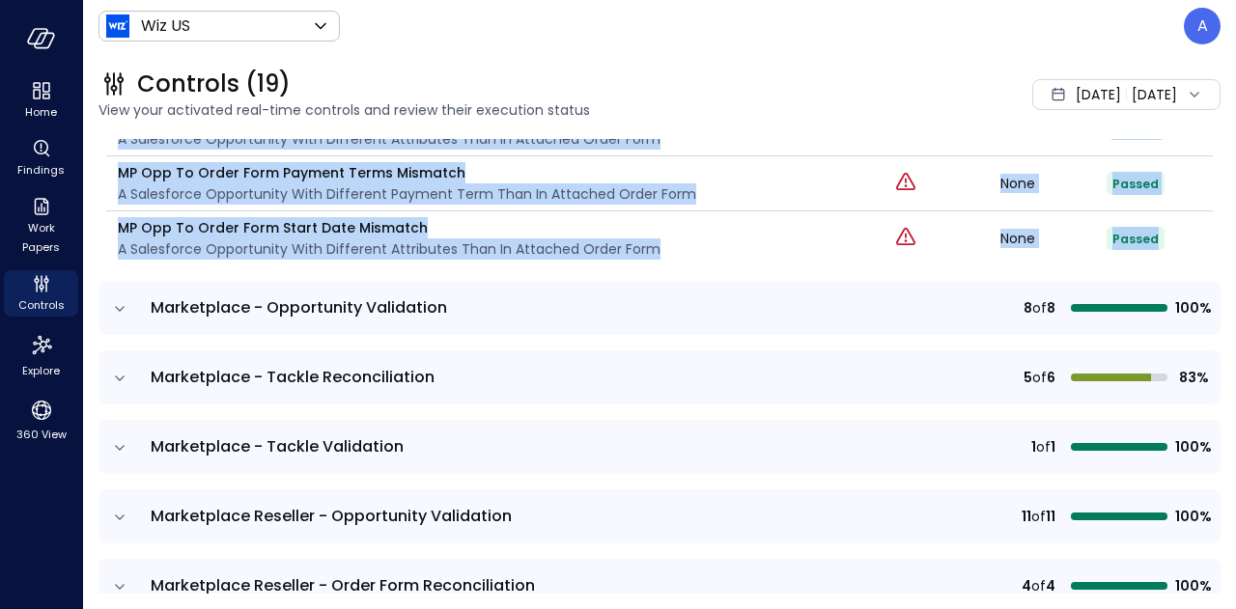
drag, startPoint x: 1235, startPoint y: 374, endPoint x: 1187, endPoint y: 264, distance: 120.2
click at [1187, 264] on div "Controls (19) View your activated real-time controls and review their execution…" at bounding box center [659, 330] width 1153 height 557
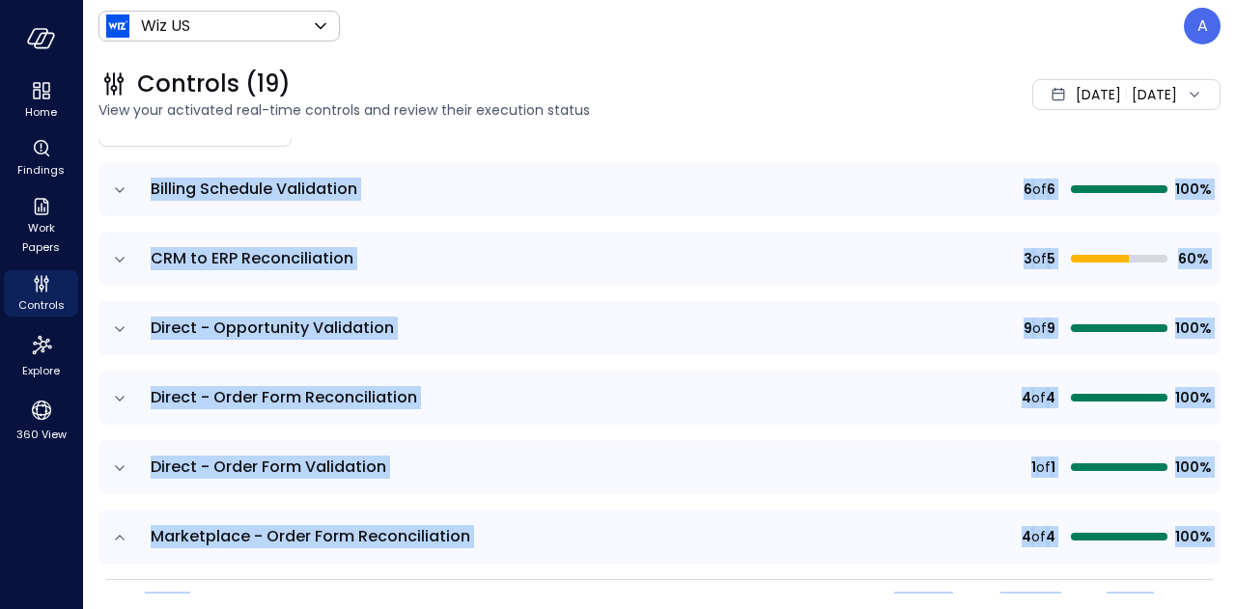
scroll to position [0, 0]
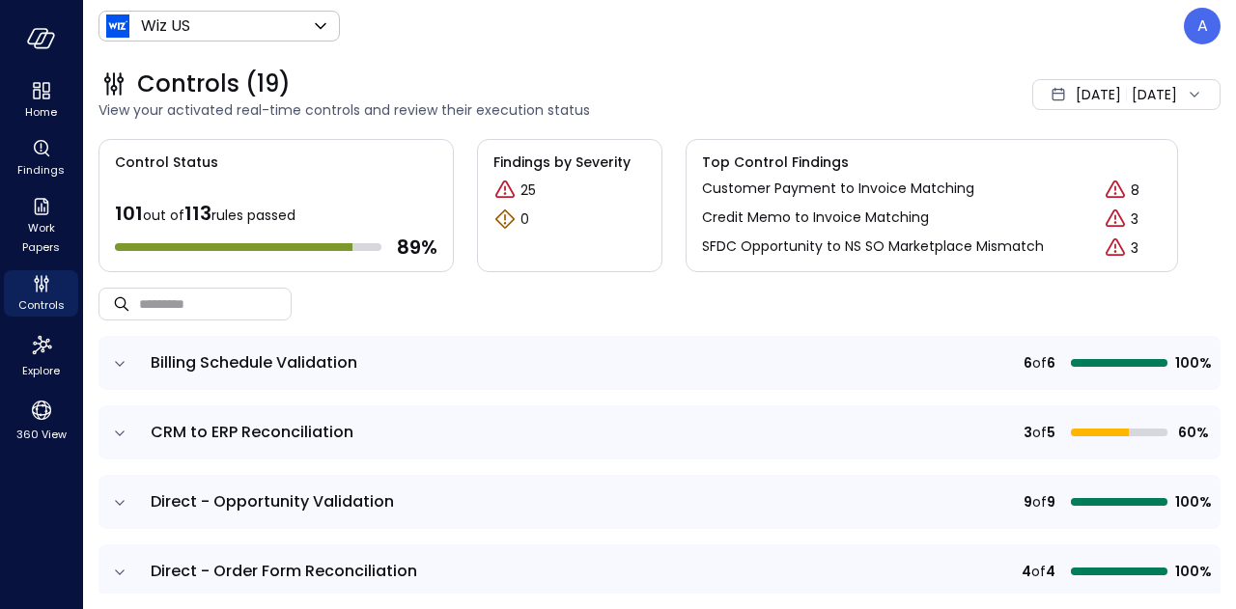
click at [513, 192] on icon "Critical" at bounding box center [504, 189] width 19 height 17
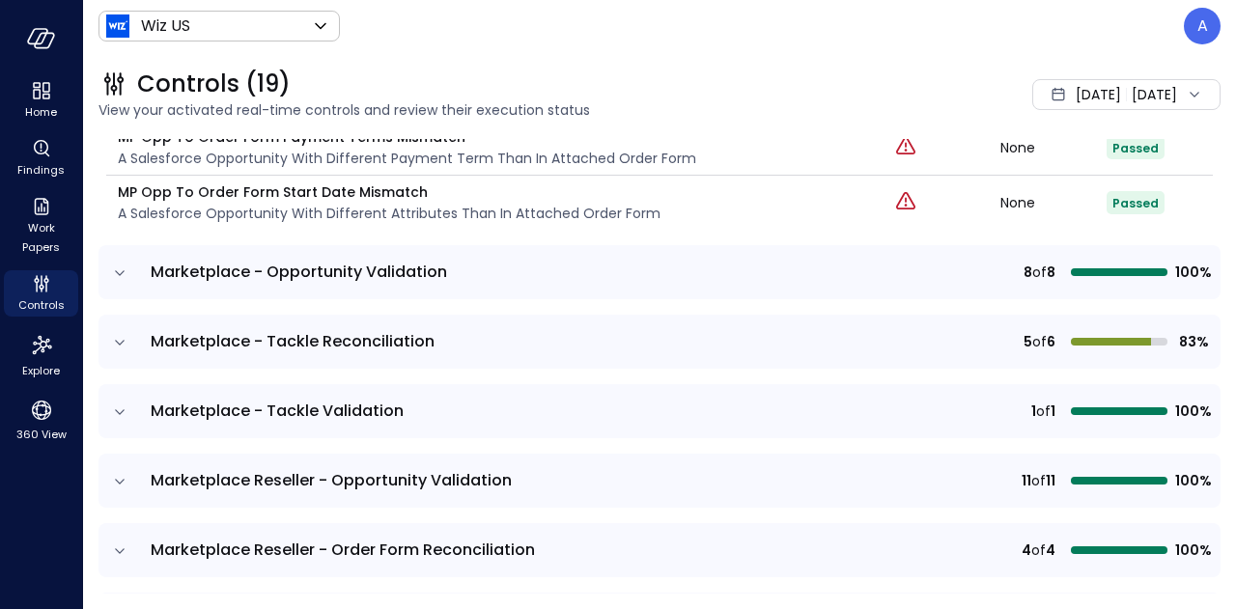
scroll to position [784, 0]
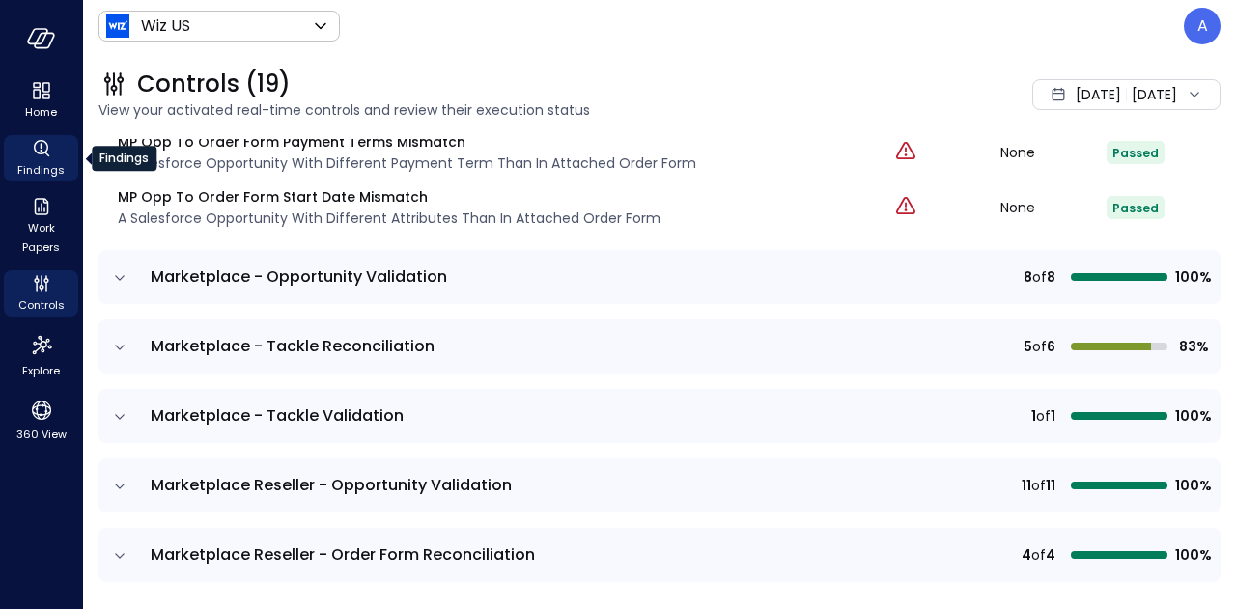
click at [41, 172] on span "Findings" at bounding box center [40, 169] width 47 height 19
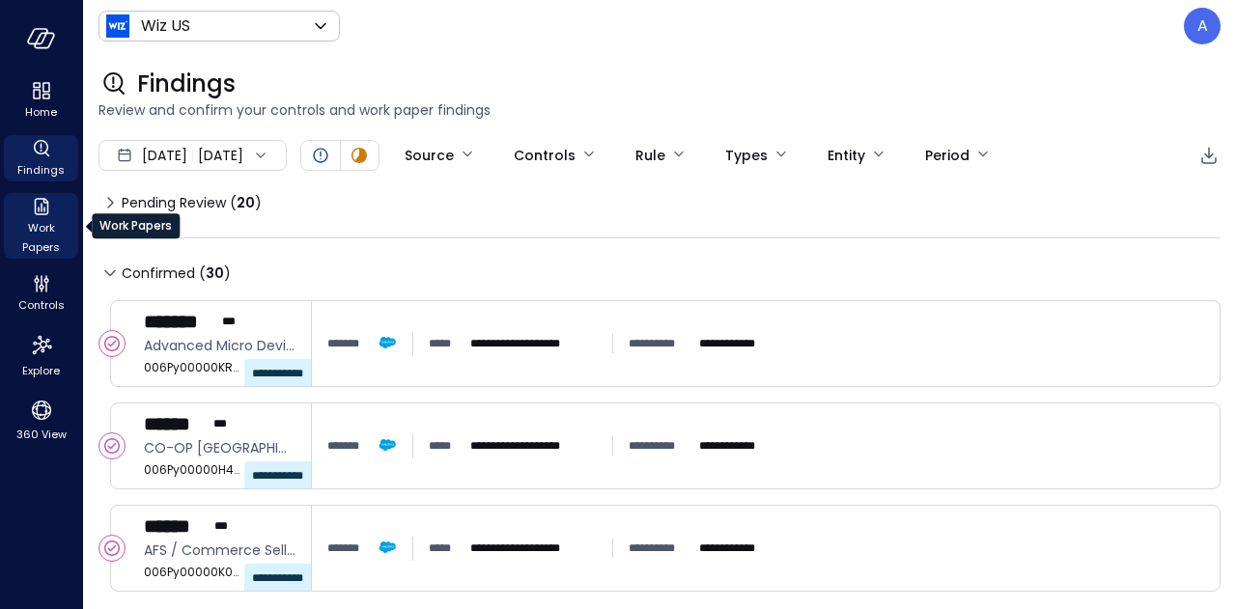
click at [45, 205] on icon "Work Papers" at bounding box center [41, 206] width 23 height 23
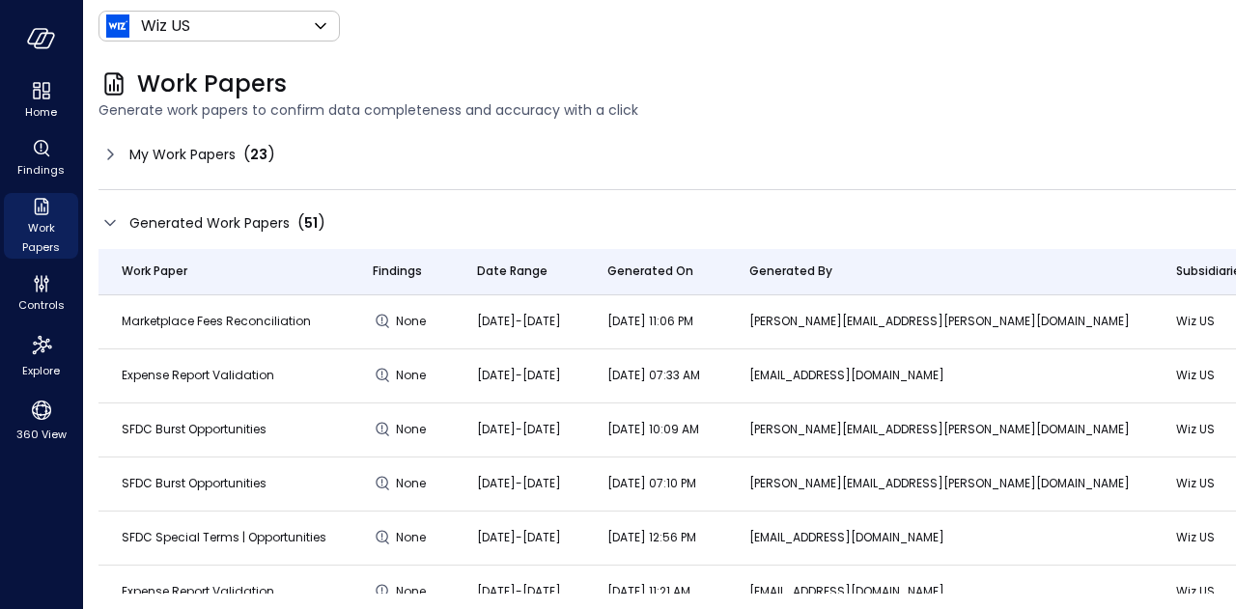
click at [253, 319] on span "Marketplace Fees Reconciliation" at bounding box center [216, 321] width 189 height 16
click at [110, 154] on icon at bounding box center [109, 154] width 23 height 23
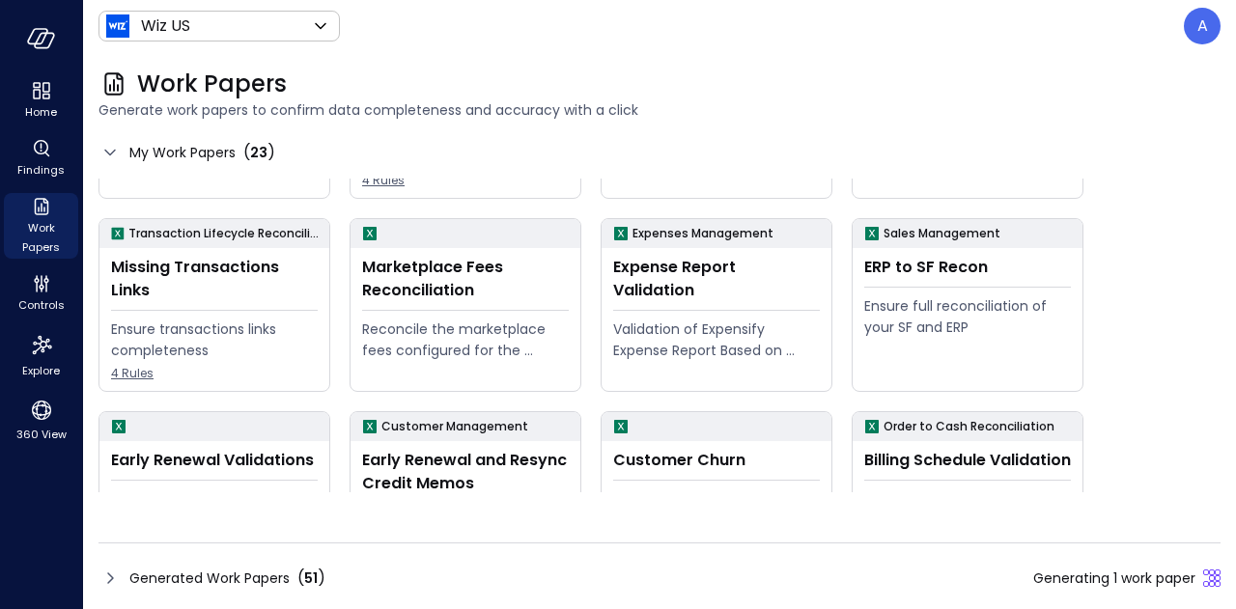
scroll to position [349, 0]
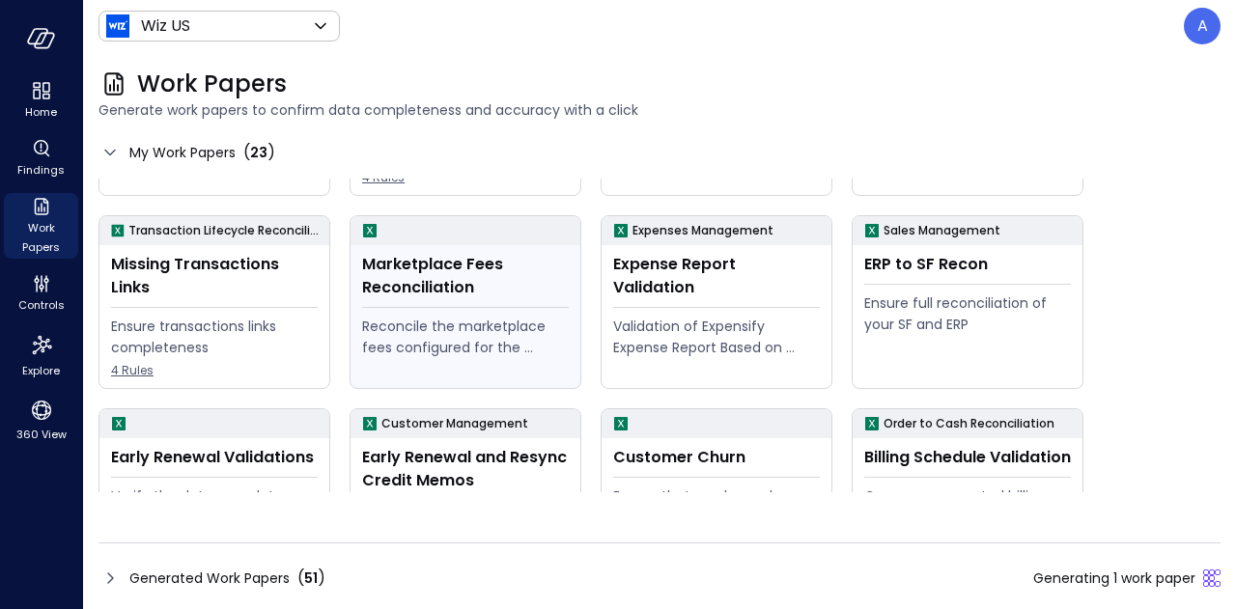
click at [409, 269] on div "Marketplace Fees Reconciliation" at bounding box center [465, 276] width 207 height 46
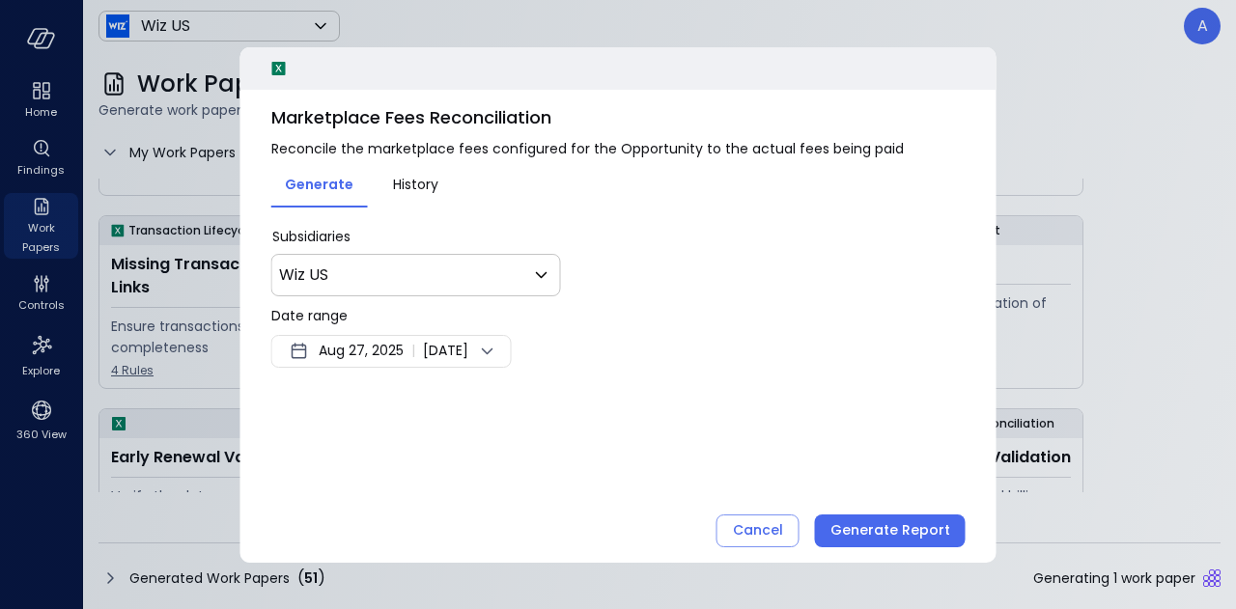
click at [413, 206] on div "Generate History" at bounding box center [367, 183] width 193 height 48
click at [412, 190] on span "History" at bounding box center [415, 184] width 45 height 21
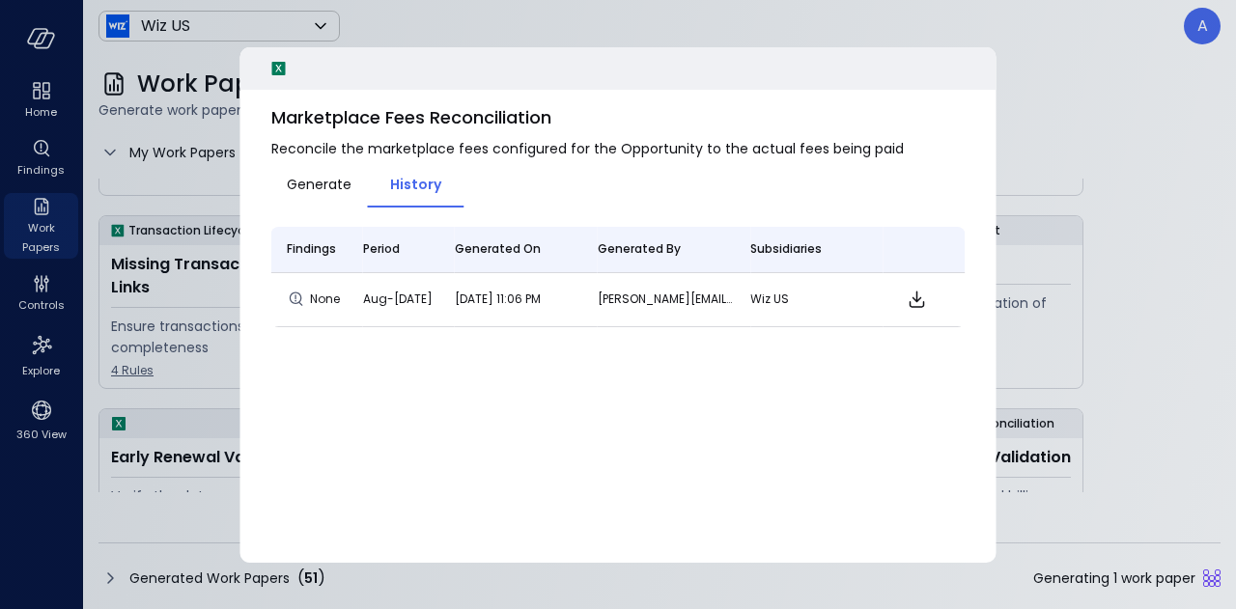
click at [435, 149] on span "Reconcile the marketplace fees configured for the Opportunity to the actual fee…" at bounding box center [618, 148] width 694 height 21
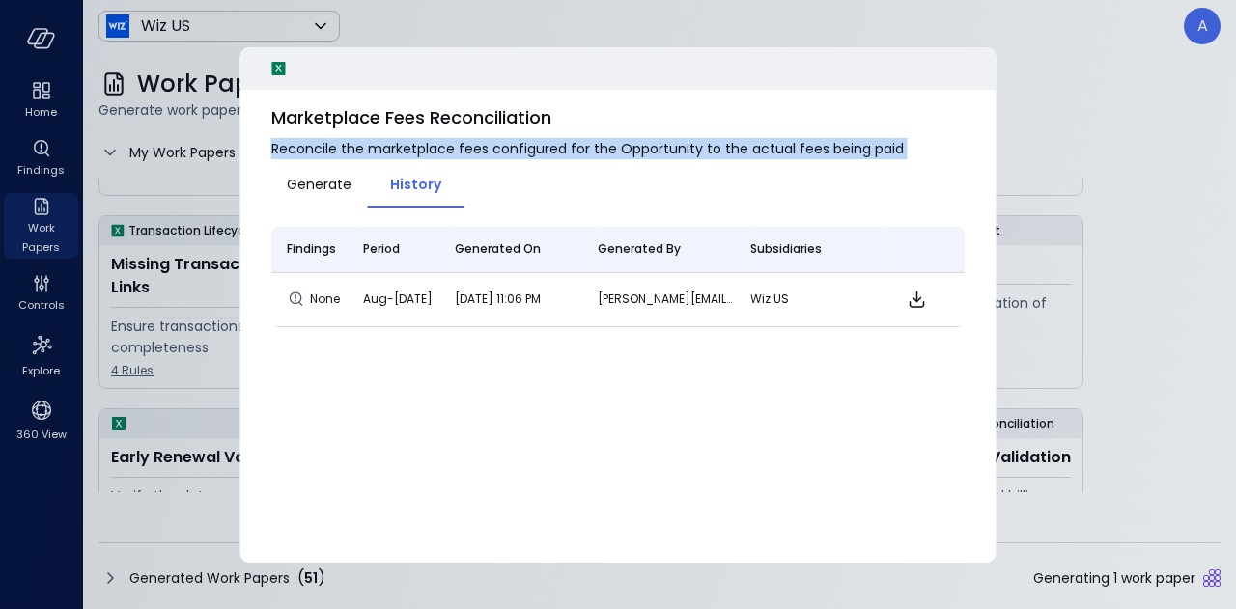
click at [435, 149] on span "Reconcile the marketplace fees configured for the Opportunity to the actual fee…" at bounding box center [618, 148] width 694 height 21
copy div "Reconcile the marketplace fees configured for the Opportunity to the actual fee…"
